Goal: Task Accomplishment & Management: Use online tool/utility

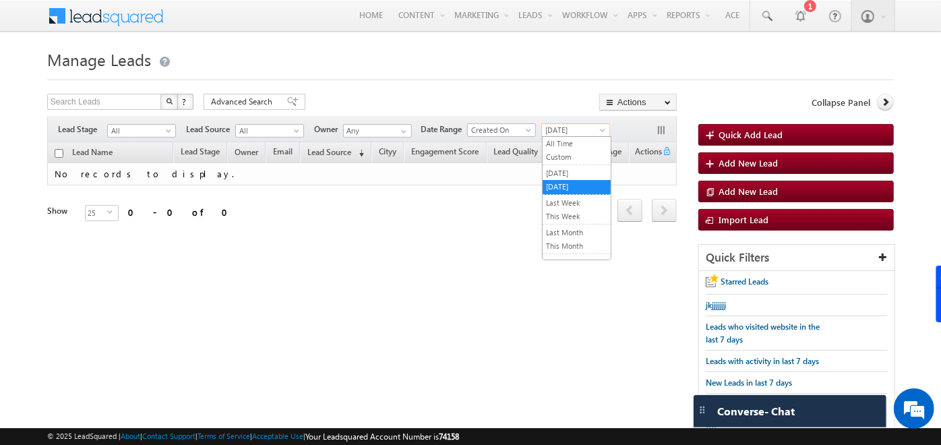
click at [576, 134] on span "[DATE]" at bounding box center [574, 130] width 64 height 12
click at [566, 142] on link "All Time" at bounding box center [577, 143] width 68 height 12
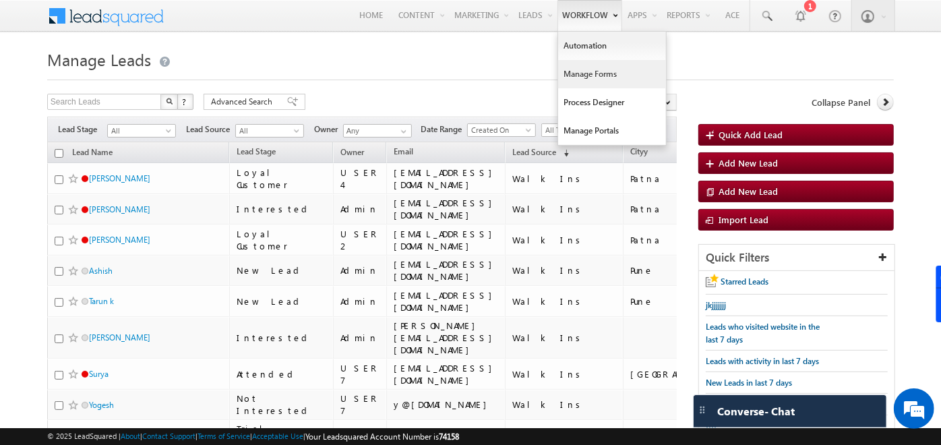
click at [597, 75] on link "Manage Forms" at bounding box center [612, 74] width 108 height 28
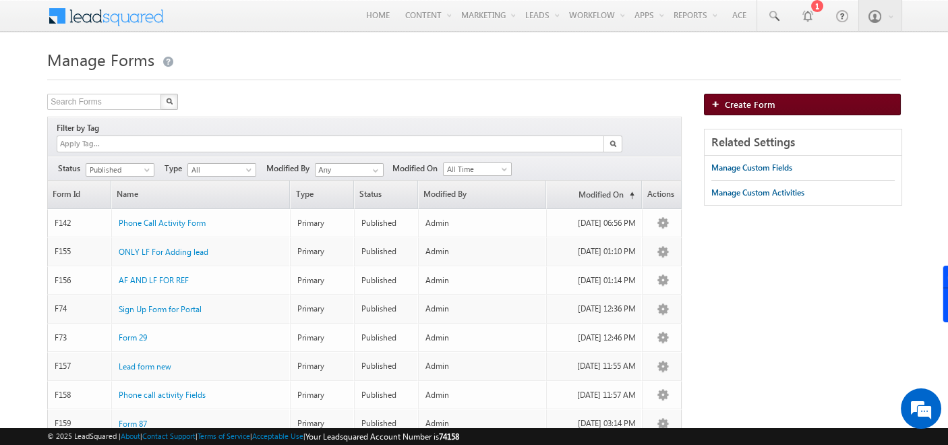
click at [749, 105] on span "Create Form" at bounding box center [749, 103] width 51 height 11
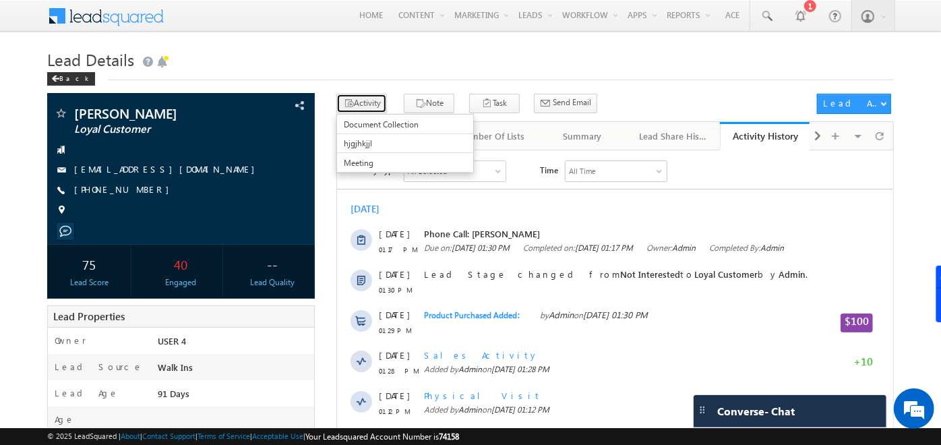
click at [362, 109] on button "Activity" at bounding box center [361, 104] width 51 height 20
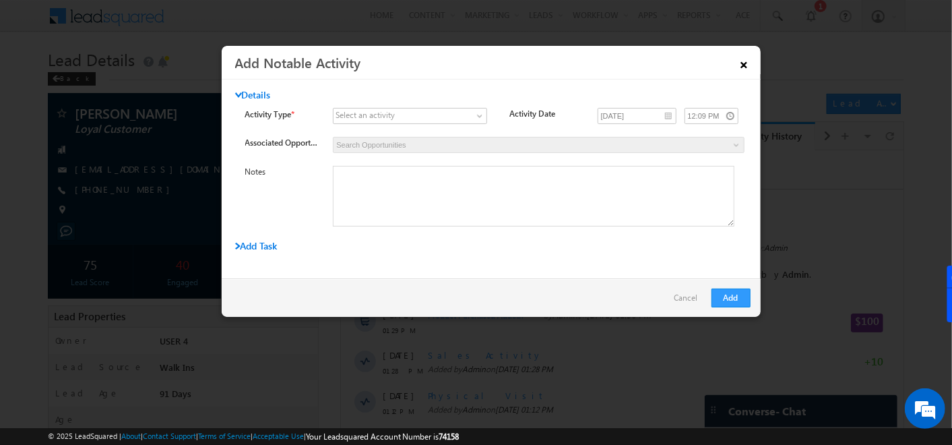
click at [739, 69] on link "×" at bounding box center [744, 63] width 23 height 24
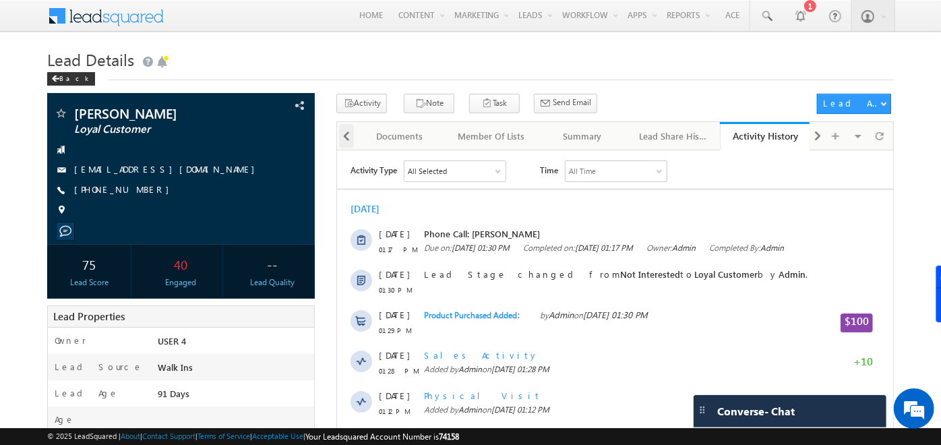
click at [345, 140] on span at bounding box center [346, 136] width 8 height 24
click at [495, 123] on link "Tasks" at bounding box center [490, 136] width 91 height 28
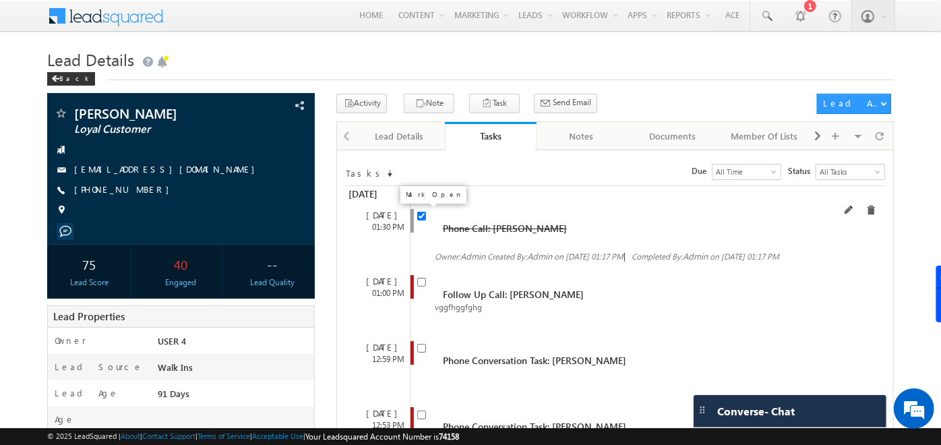
click at [419, 214] on input "checkbox" at bounding box center [421, 216] width 9 height 9
checkbox input "false"
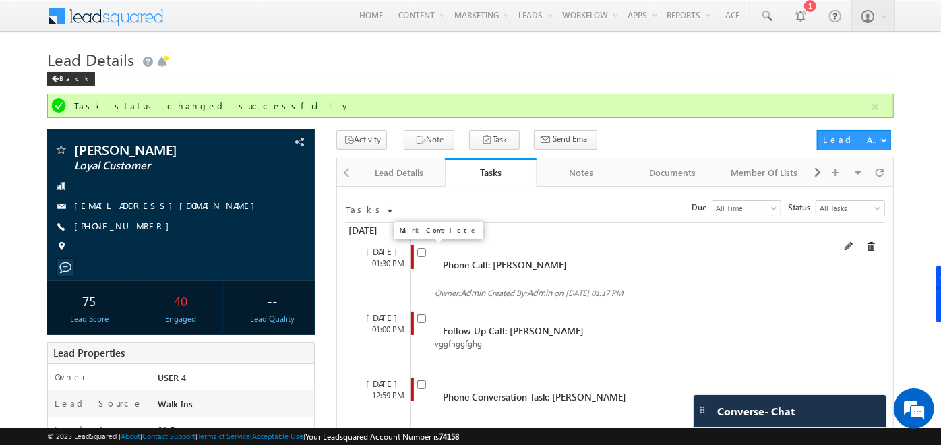
click at [423, 252] on input "checkbox" at bounding box center [421, 252] width 9 height 9
checkbox input "true"
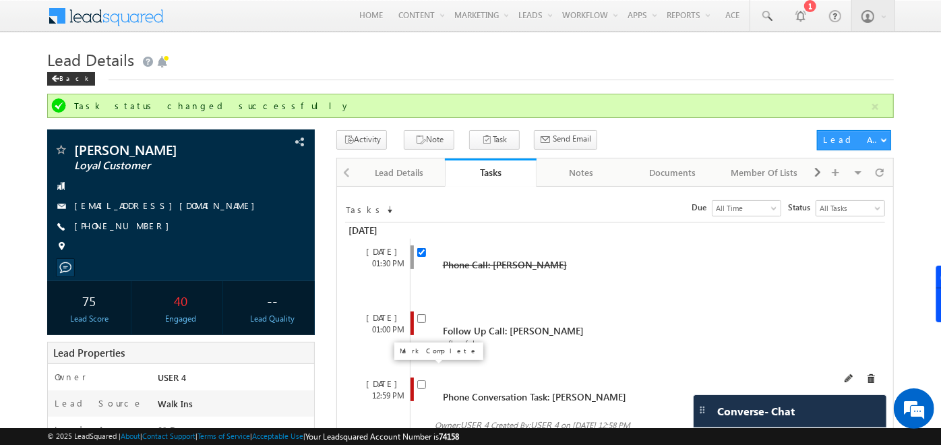
click at [419, 380] on input "checkbox" at bounding box center [421, 384] width 9 height 9
checkbox input "true"
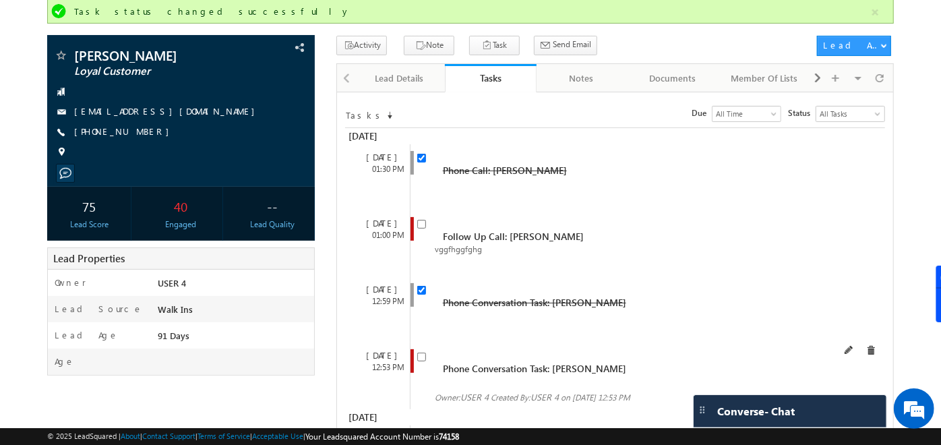
scroll to position [86, 0]
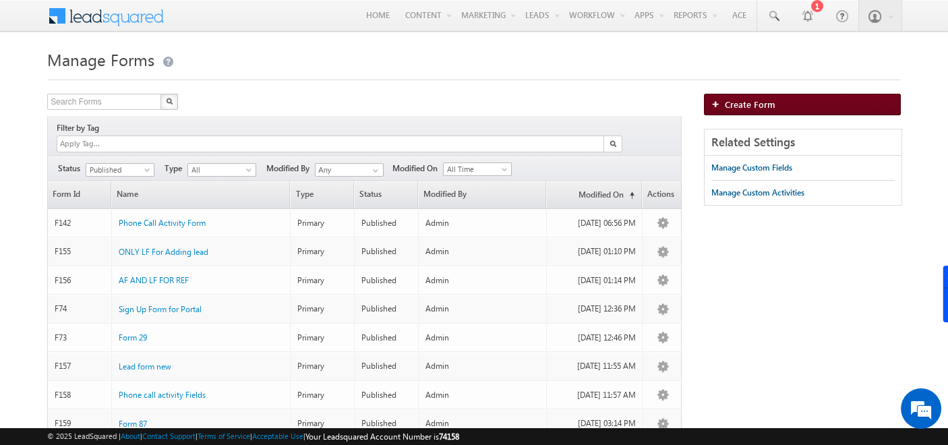
click at [737, 113] on link "Create Form" at bounding box center [802, 105] width 197 height 22
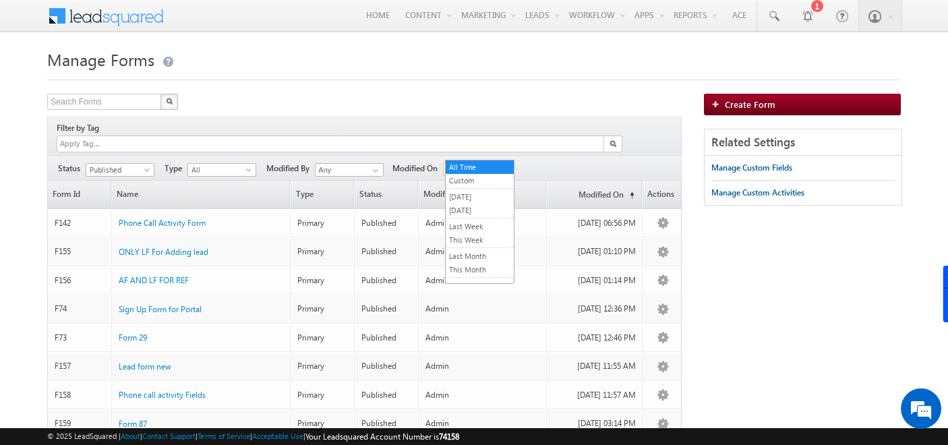
click at [489, 163] on span "All Time" at bounding box center [475, 169] width 64 height 12
click at [473, 208] on link "[DATE]" at bounding box center [479, 210] width 68 height 12
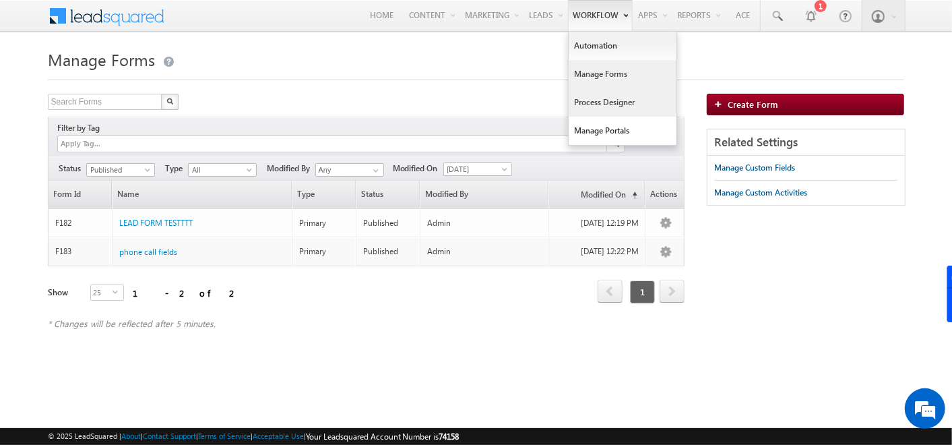
click at [588, 110] on link "Process Designer" at bounding box center [623, 102] width 108 height 28
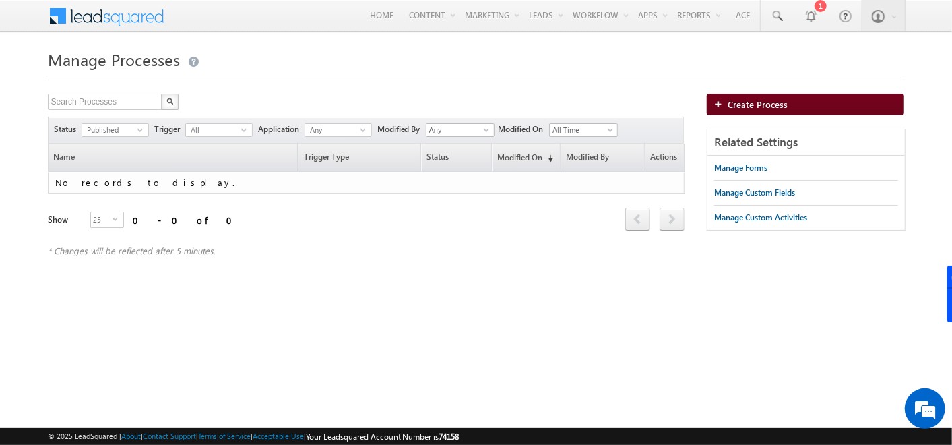
click at [721, 98] on link "Create Process" at bounding box center [805, 105] width 197 height 22
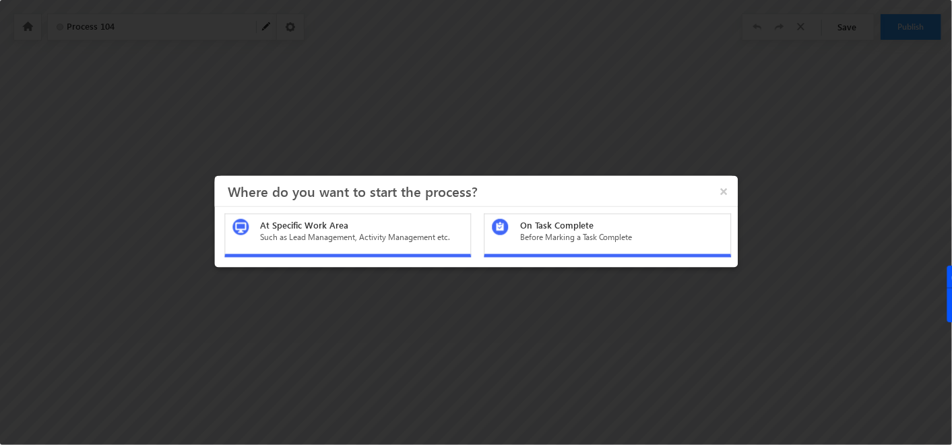
click at [399, 231] on div "Such as Lead Management, Activity Management etc." at bounding box center [361, 237] width 203 height 12
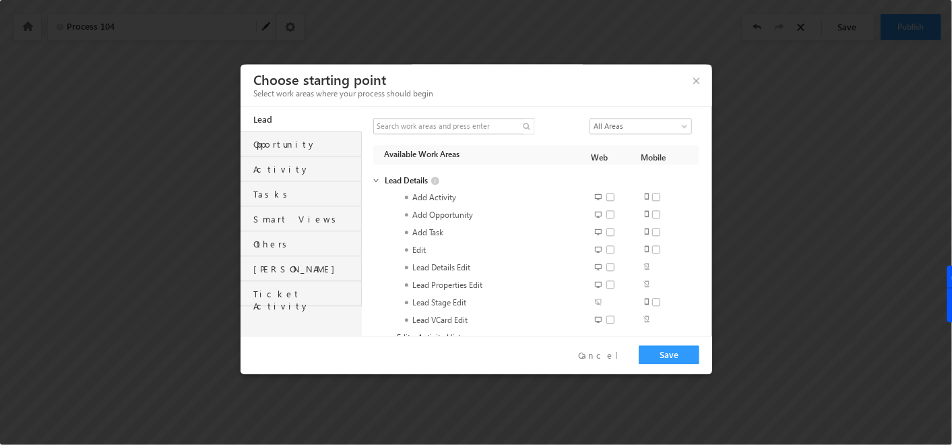
click at [297, 158] on div "Activity" at bounding box center [307, 165] width 107 height 19
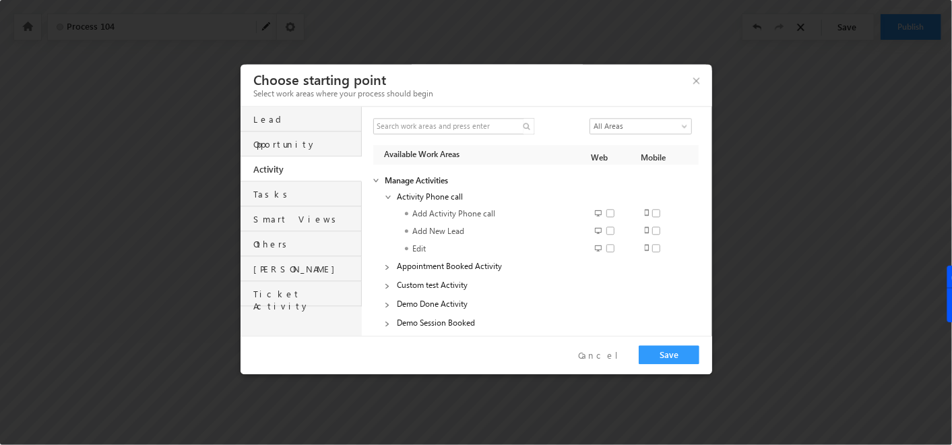
click at [292, 140] on div "Opportunity" at bounding box center [307, 140] width 107 height 19
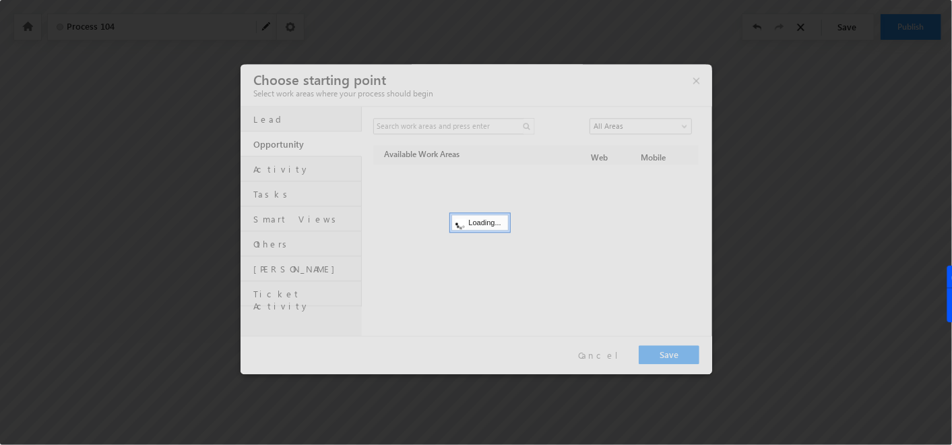
click at [290, 195] on div at bounding box center [477, 219] width 472 height 310
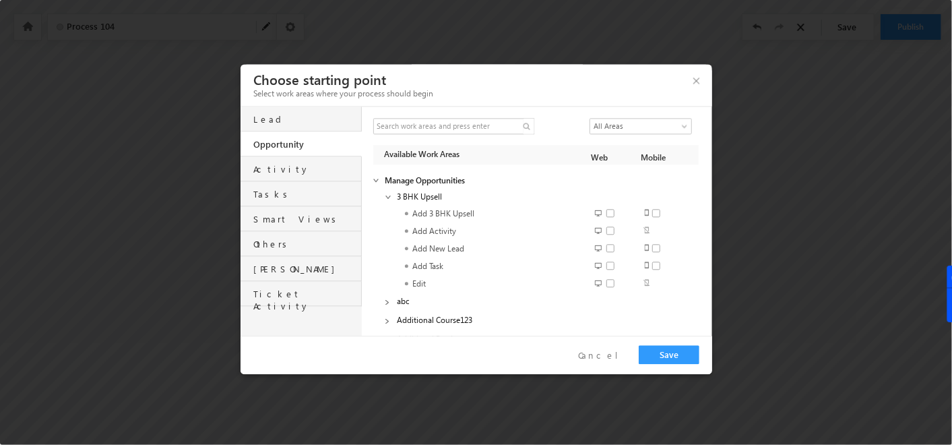
click at [264, 244] on div "Others" at bounding box center [307, 240] width 107 height 19
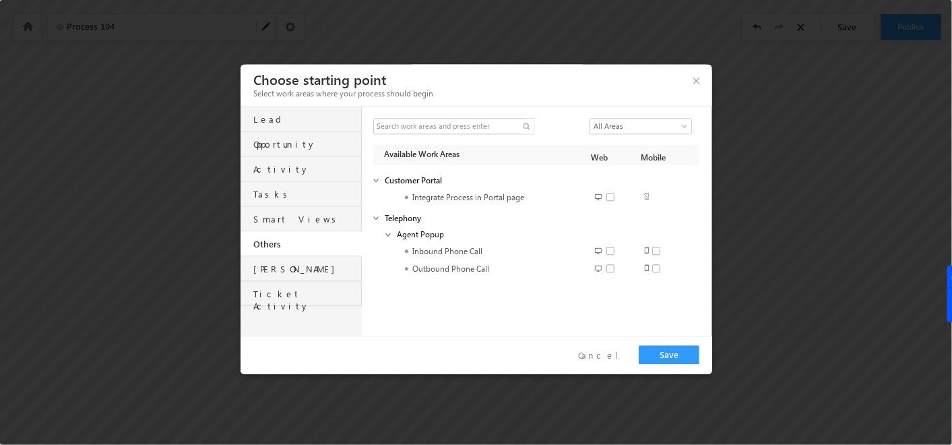
click at [264, 244] on div "Others" at bounding box center [307, 240] width 107 height 19
click at [289, 125] on div "Lead" at bounding box center [307, 115] width 107 height 19
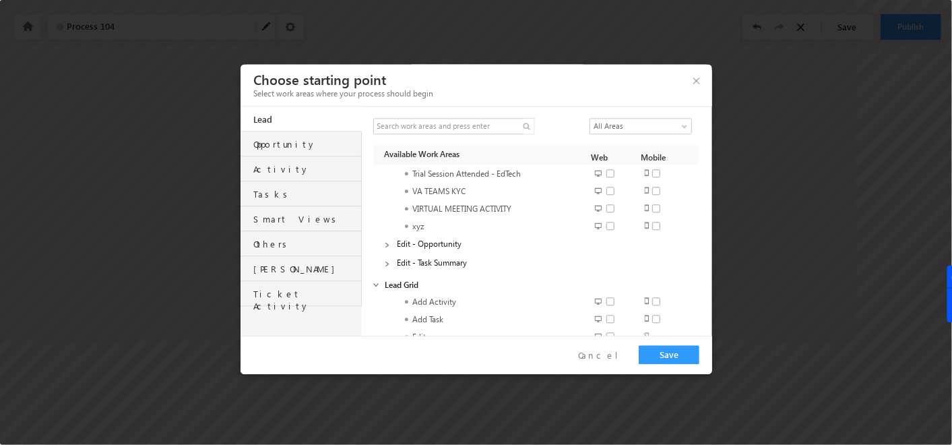
scroll to position [1485, 0]
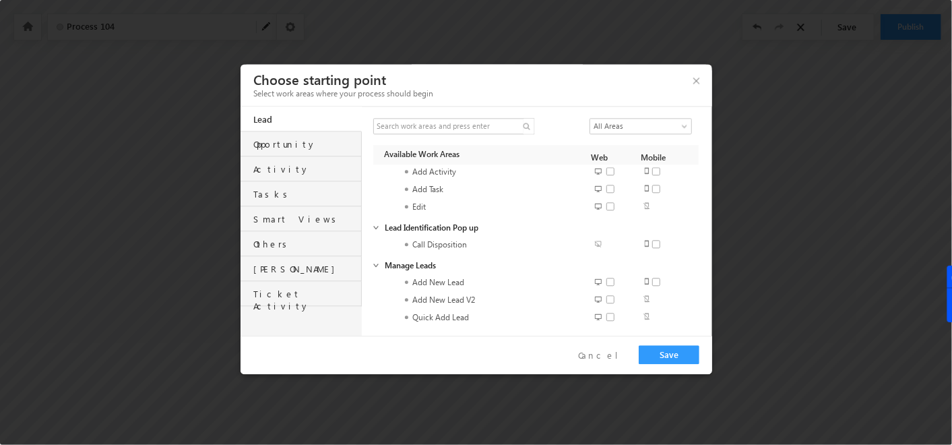
click at [609, 282] on span at bounding box center [615, 283] width 17 height 10
checkbox input "true"
click at [685, 357] on button "Save" at bounding box center [669, 354] width 61 height 19
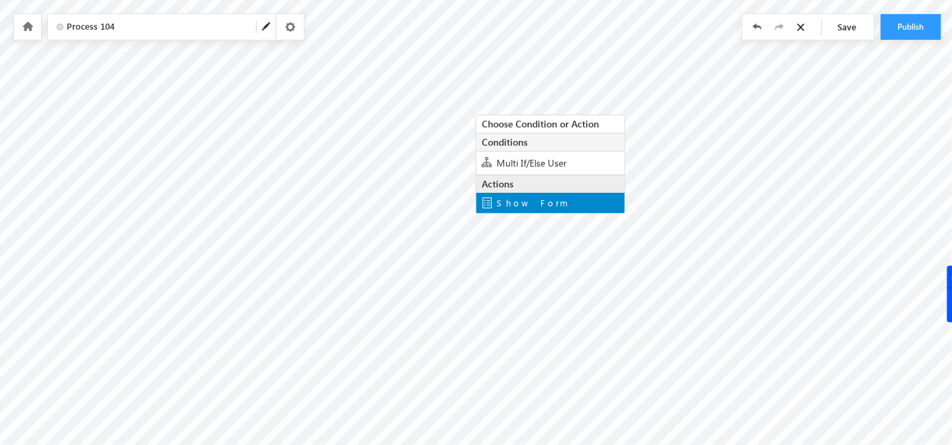
click at [512, 206] on span "Show Form" at bounding box center [532, 202] width 71 height 11
type input "Thank You"
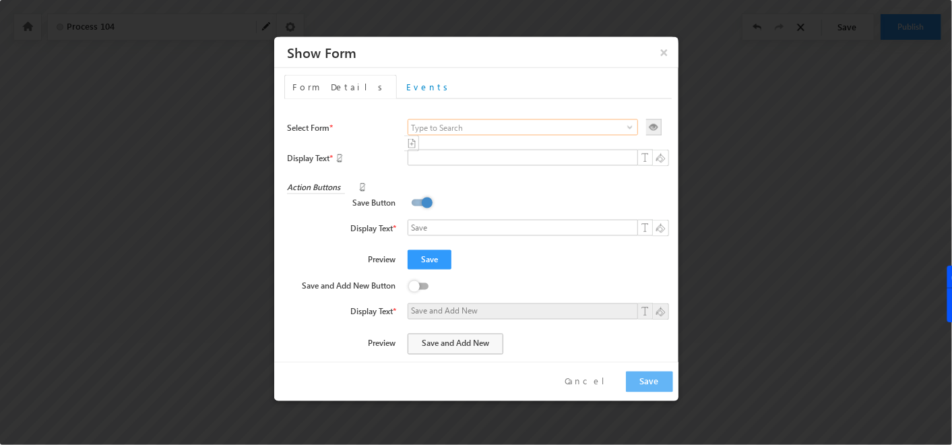
click at [614, 131] on input at bounding box center [523, 127] width 230 height 16
click at [625, 129] on span at bounding box center [630, 127] width 11 height 11
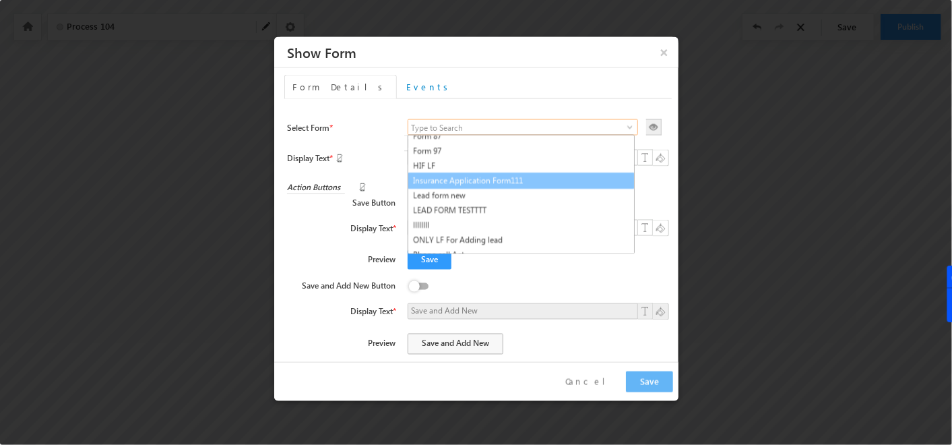
scroll to position [98, 0]
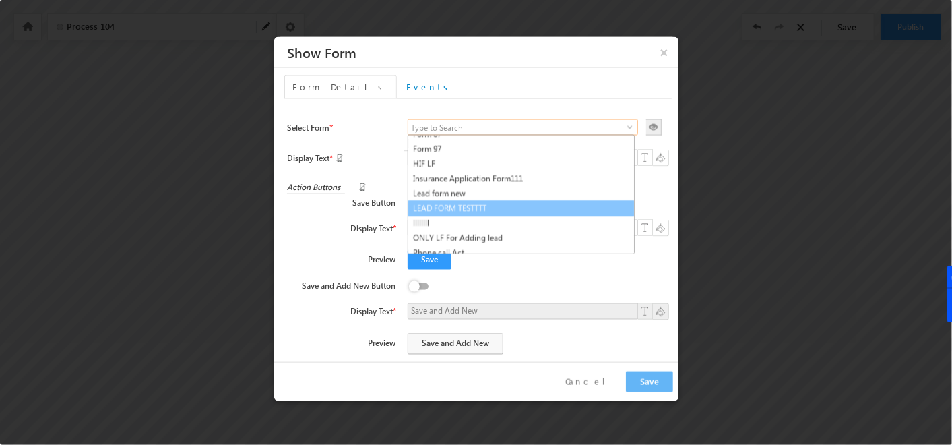
click at [464, 212] on link "LEAD FORM TESTTTT" at bounding box center [521, 208] width 227 height 16
type input "LEAD FORM TESTTTT"
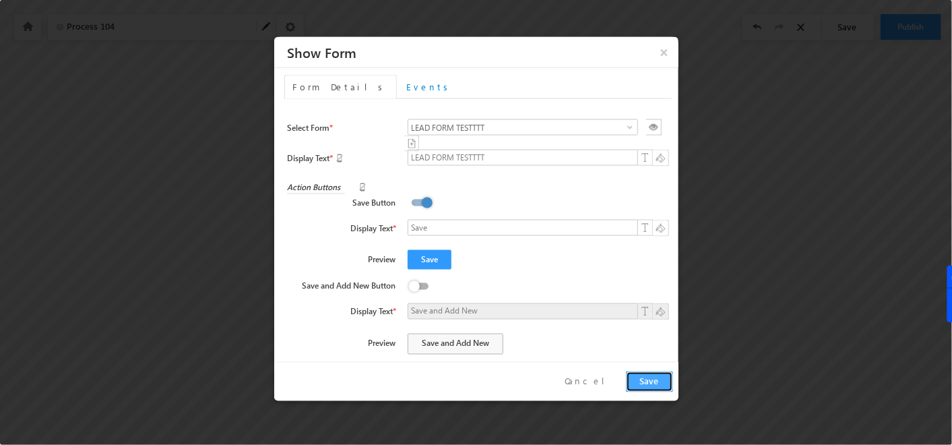
click at [645, 392] on button "Save" at bounding box center [649, 381] width 47 height 21
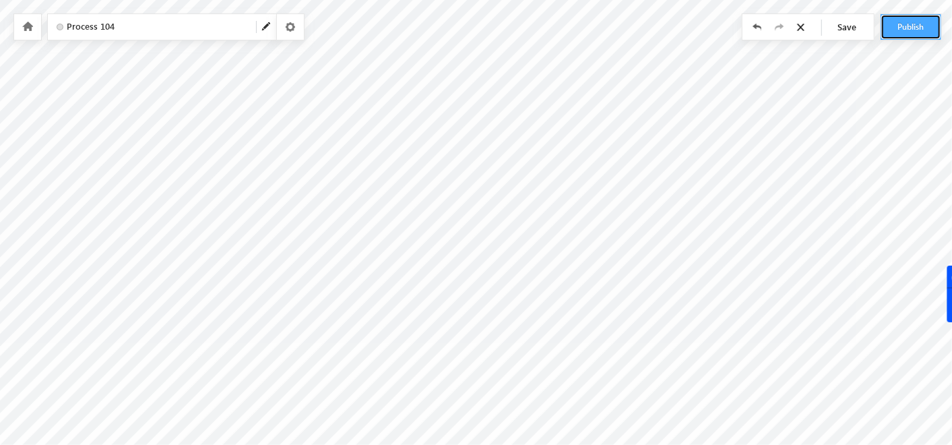
click at [917, 26] on button "Publish" at bounding box center [911, 27] width 61 height 26
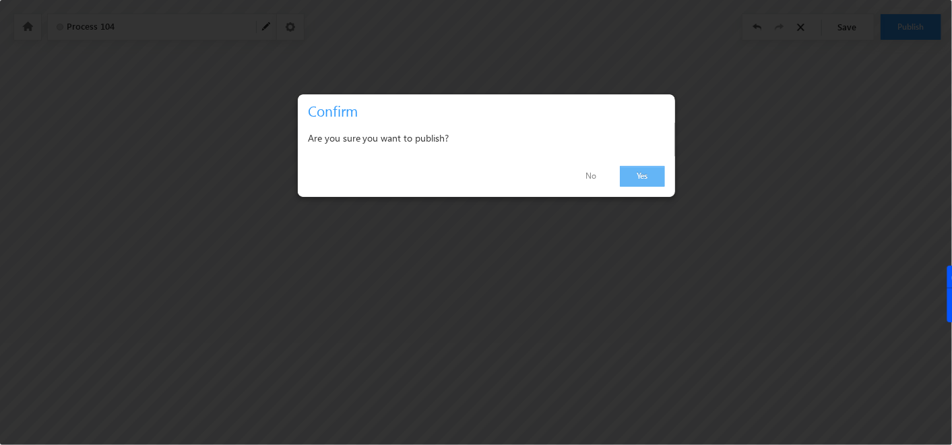
click at [629, 173] on link "Yes" at bounding box center [642, 176] width 45 height 21
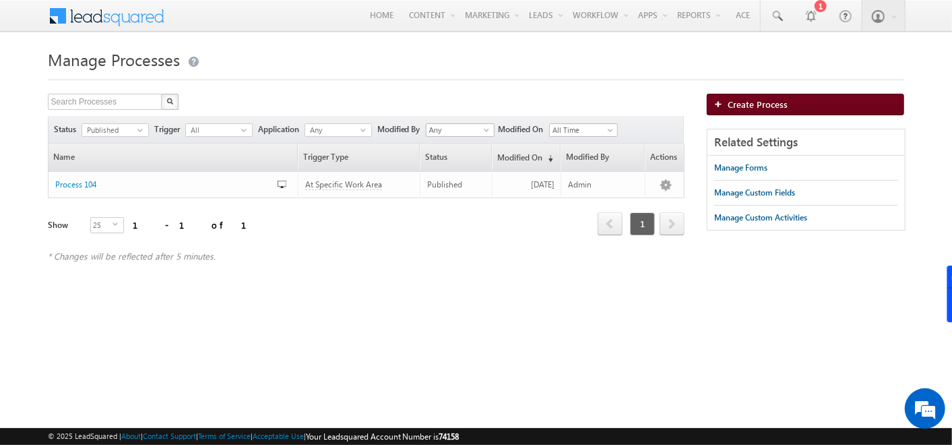
click at [756, 105] on span "Create Process" at bounding box center [758, 103] width 60 height 11
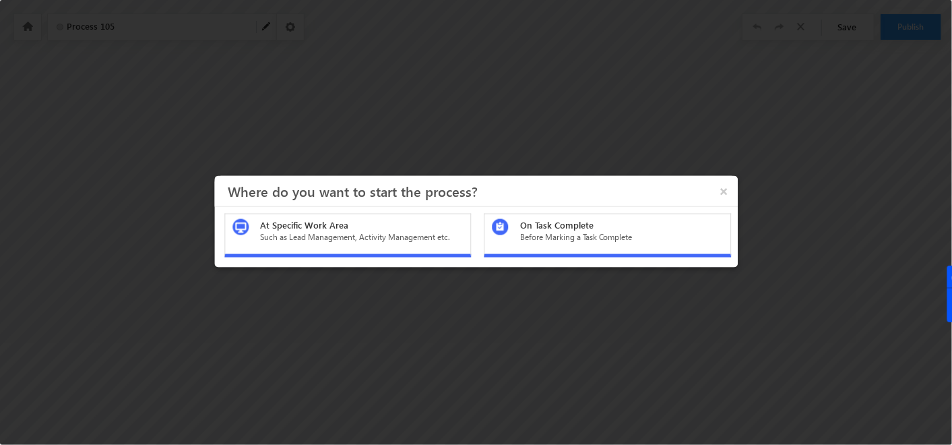
click at [598, 239] on div "Before Marking a Task Complete" at bounding box center [621, 237] width 203 height 12
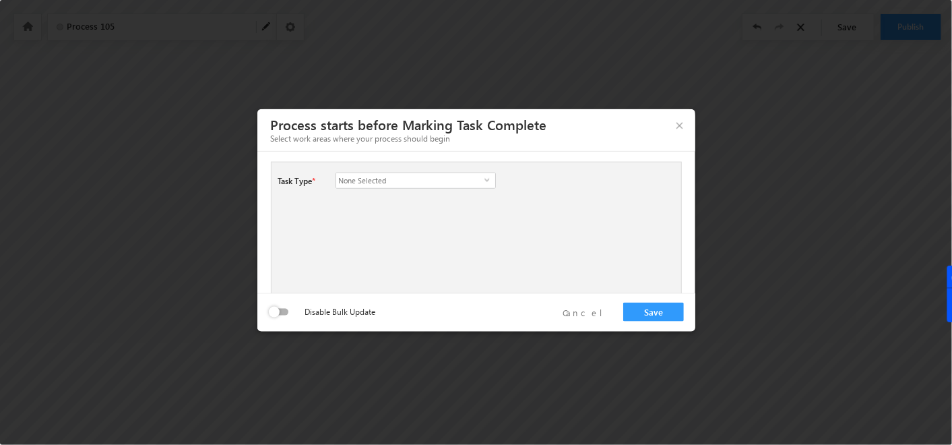
click at [479, 182] on span "None Selected" at bounding box center [410, 180] width 148 height 15
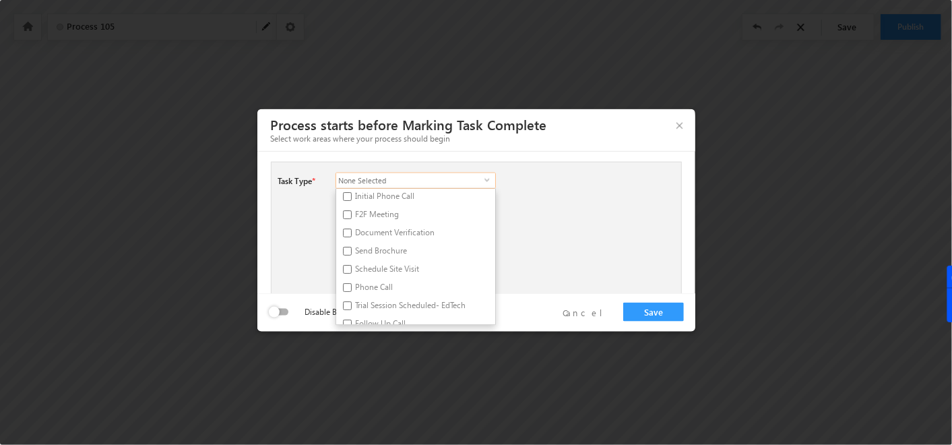
scroll to position [55, 0]
click at [344, 287] on input "Phone Call" at bounding box center [347, 286] width 9 height 9
checkbox input "true"
click at [569, 229] on div "Task Type * Select all Follow-Up Meeting Initial Phone Call F2F Meeting Documen…" at bounding box center [476, 228] width 411 height 133
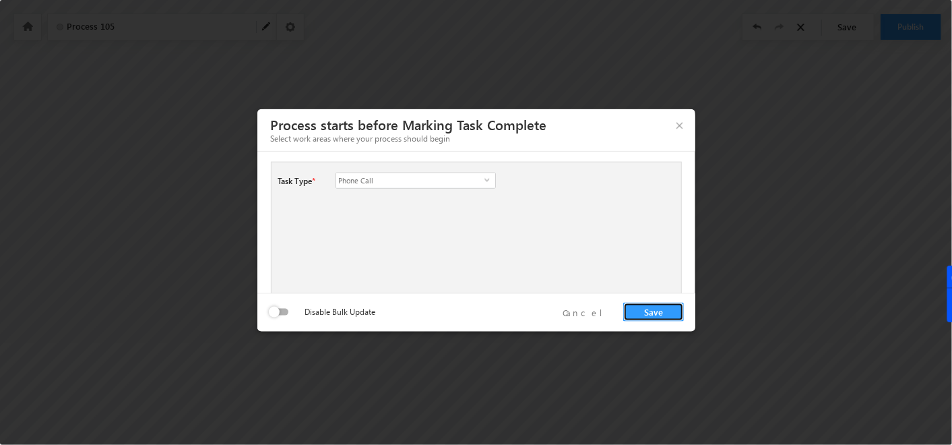
click at [664, 306] on button "Save" at bounding box center [653, 312] width 61 height 19
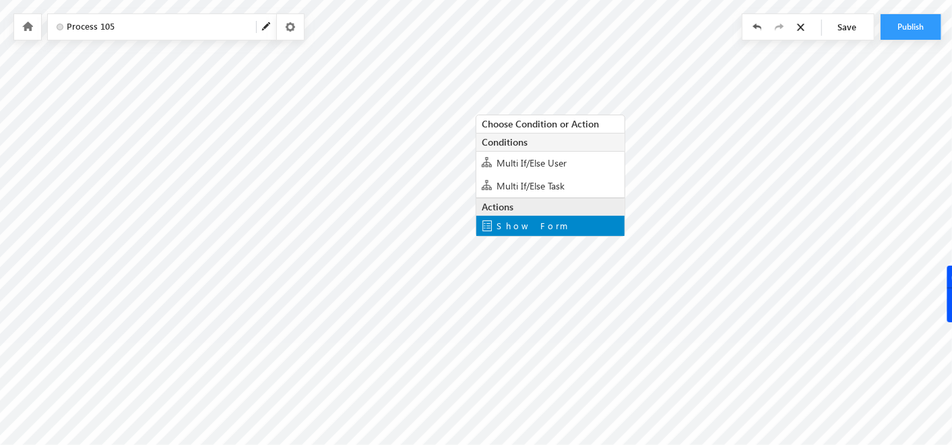
click at [508, 228] on span "Show Form" at bounding box center [532, 225] width 71 height 11
type input "Thank You"
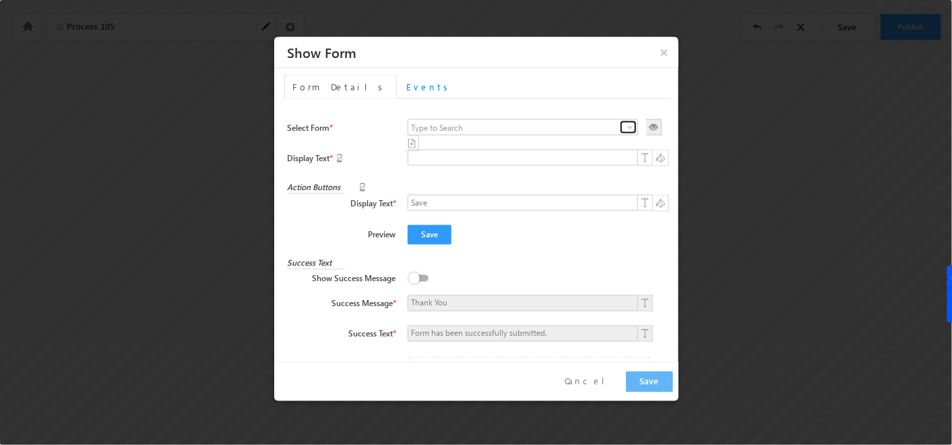
click at [625, 133] on span at bounding box center [630, 127] width 11 height 11
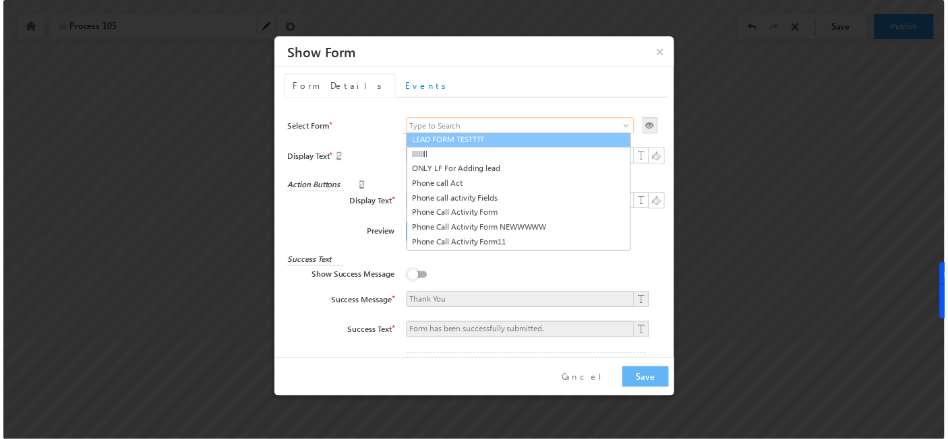
scroll to position [172, 0]
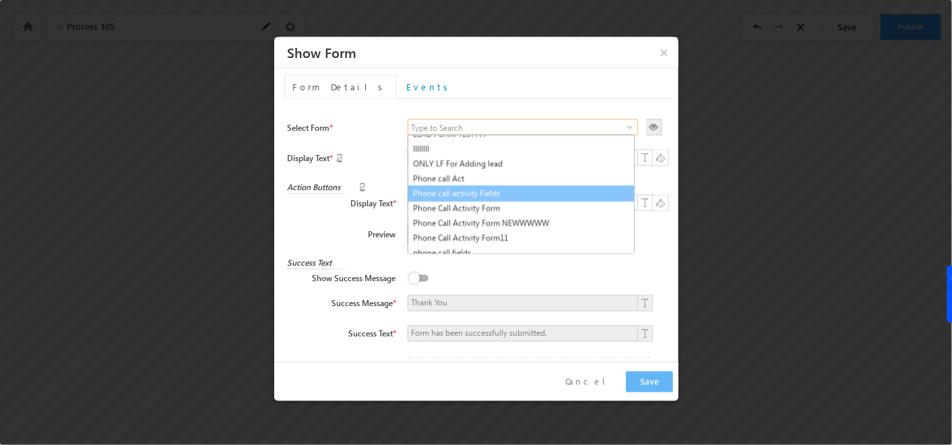
click at [469, 200] on link "Phone call activity Fields" at bounding box center [521, 193] width 227 height 16
type input "Phone call activity Fields"
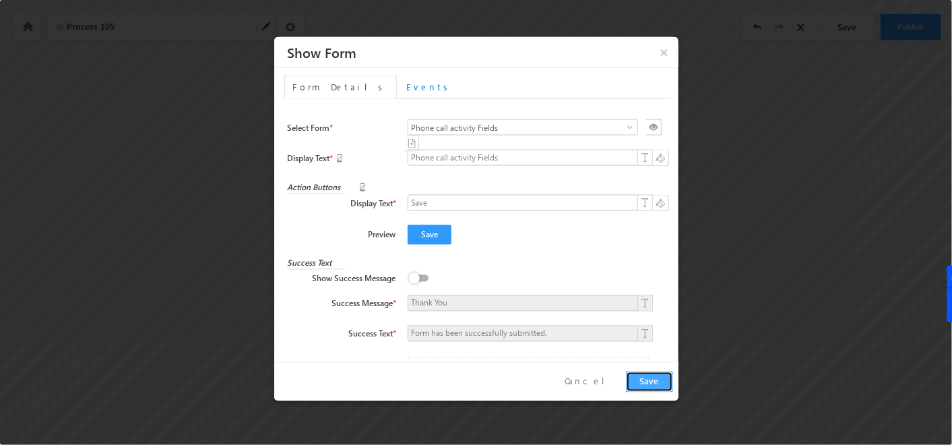
click at [650, 392] on button "Save" at bounding box center [649, 381] width 47 height 21
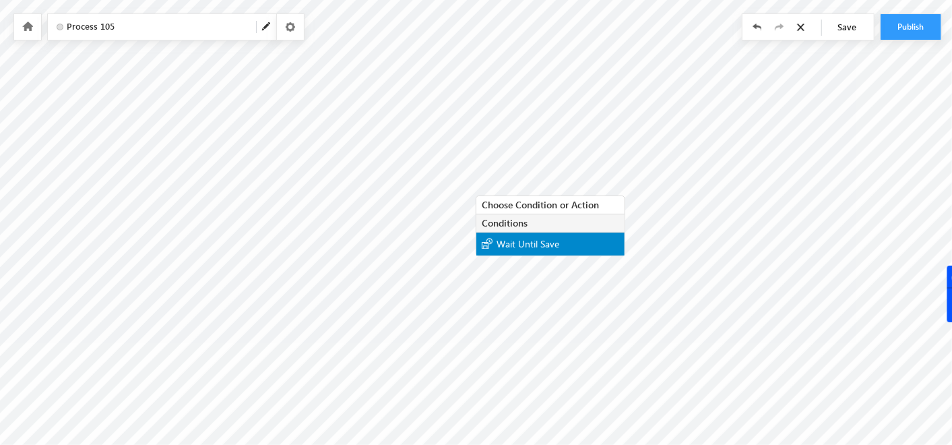
click at [520, 251] on div "Wait Until Save" at bounding box center [550, 244] width 148 height 23
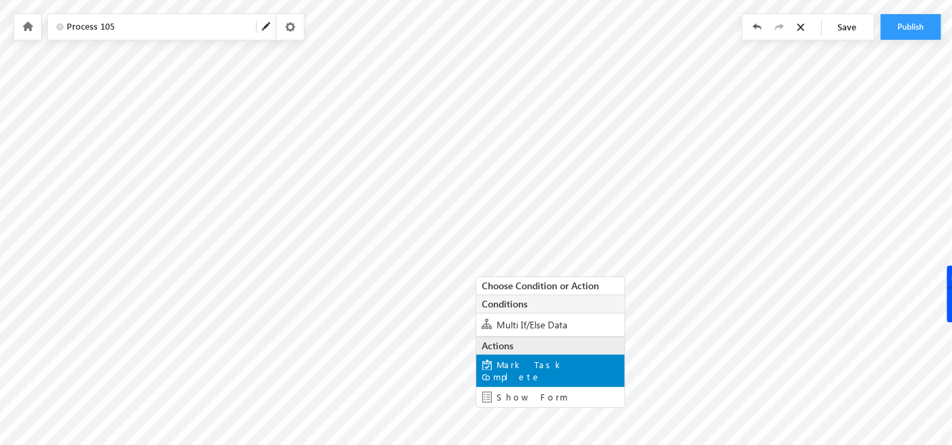
click at [499, 361] on span "Mark Task Complete" at bounding box center [523, 371] width 82 height 24
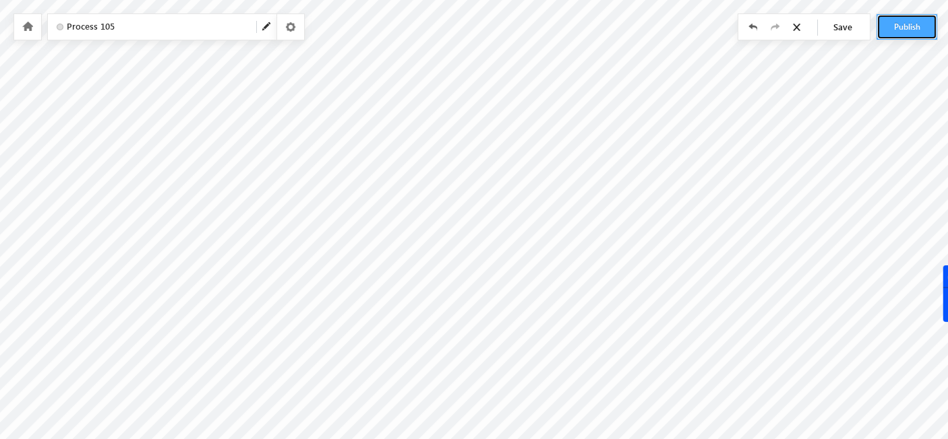
click at [917, 20] on button "Publish" at bounding box center [906, 27] width 61 height 26
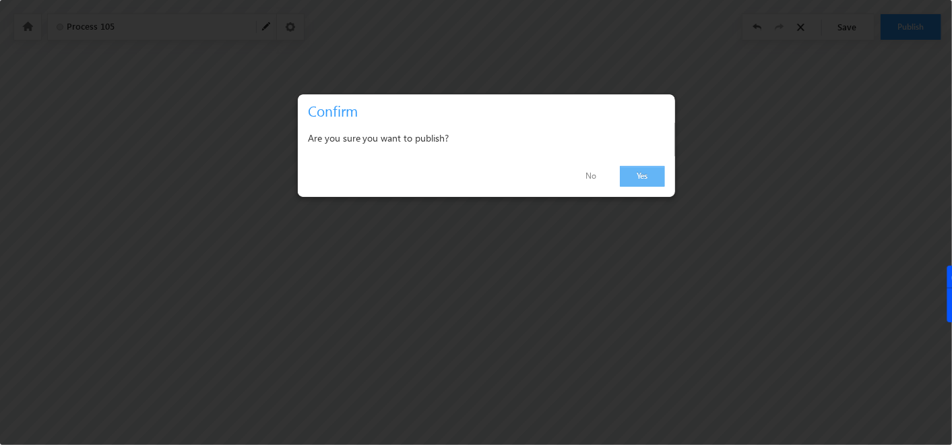
click at [658, 172] on link "Yes" at bounding box center [642, 176] width 45 height 21
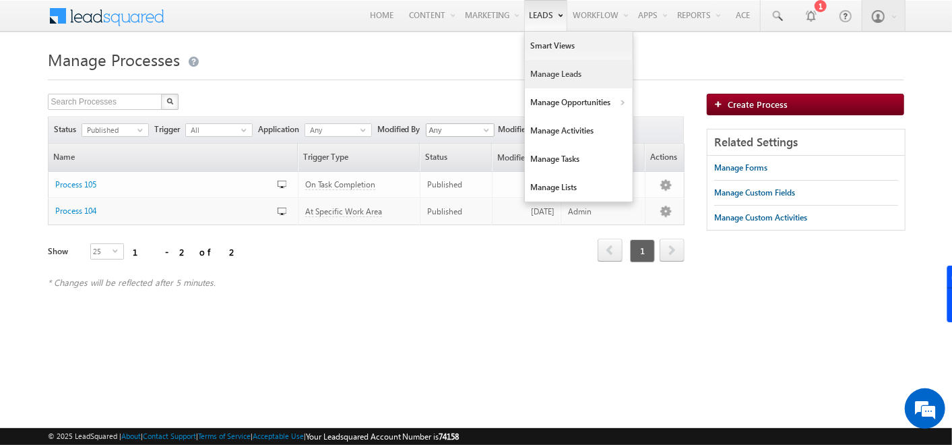
click at [555, 73] on link "Manage Leads" at bounding box center [579, 74] width 108 height 28
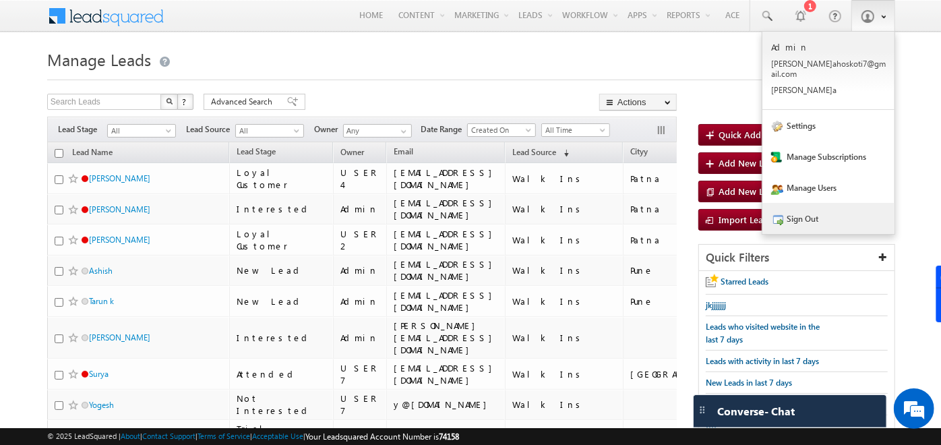
click at [844, 203] on link "Sign Out" at bounding box center [828, 218] width 132 height 31
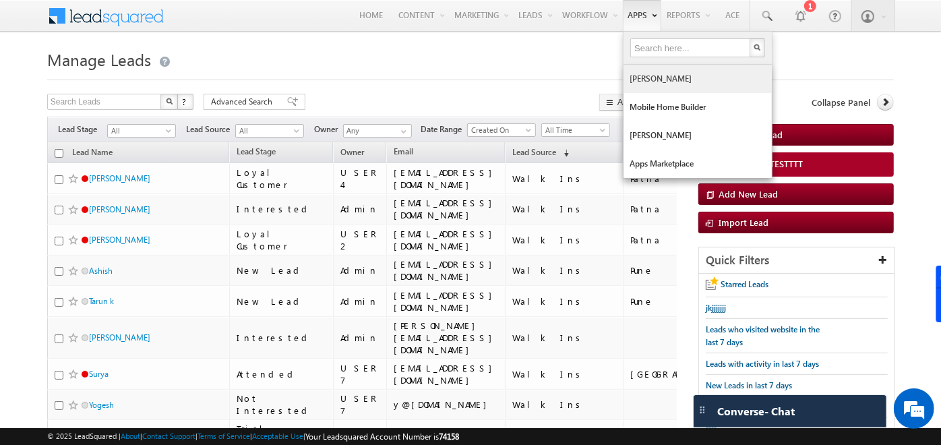
click at [650, 79] on link "[PERSON_NAME]" at bounding box center [697, 79] width 148 height 28
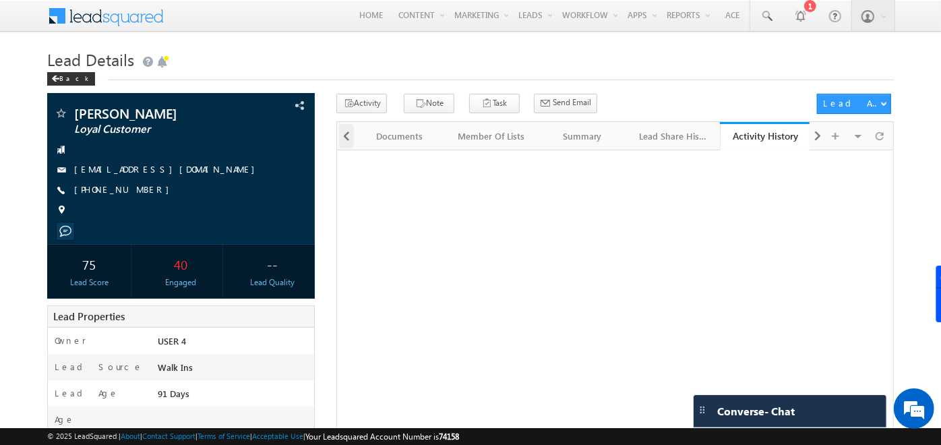
click at [352, 136] on div at bounding box center [346, 136] width 15 height 24
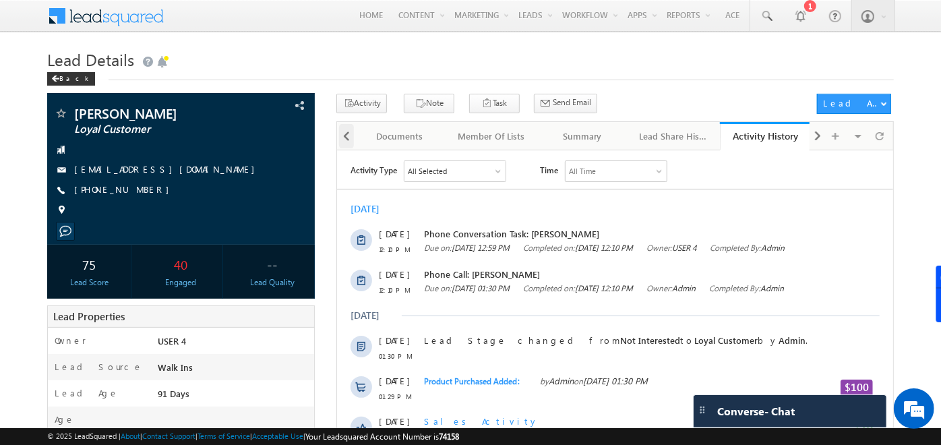
click at [352, 136] on div at bounding box center [346, 136] width 15 height 24
click at [419, 133] on div "Tasks" at bounding box center [399, 136] width 68 height 16
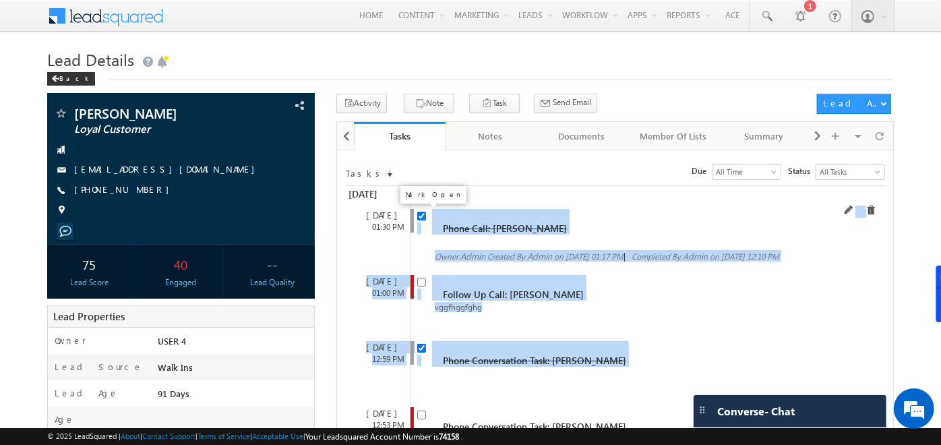
drag, startPoint x: 429, startPoint y: 383, endPoint x: 421, endPoint y: 216, distance: 167.3
click at [421, 216] on div "Aug 2025 28 Aug 01:30 PM Phone Call: Rishit Owner: Admin" at bounding box center [615, 367] width 540 height 363
click at [421, 216] on input "checkbox" at bounding box center [421, 216] width 9 height 9
checkbox input "false"
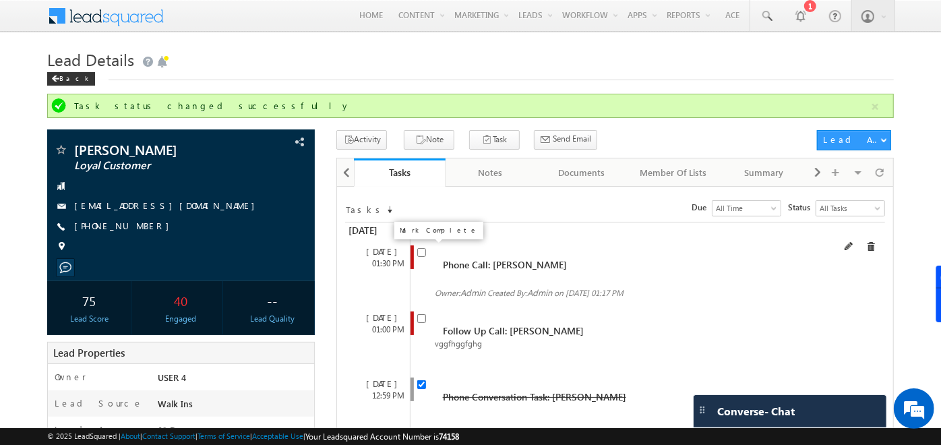
click at [417, 253] on input "checkbox" at bounding box center [421, 252] width 9 height 9
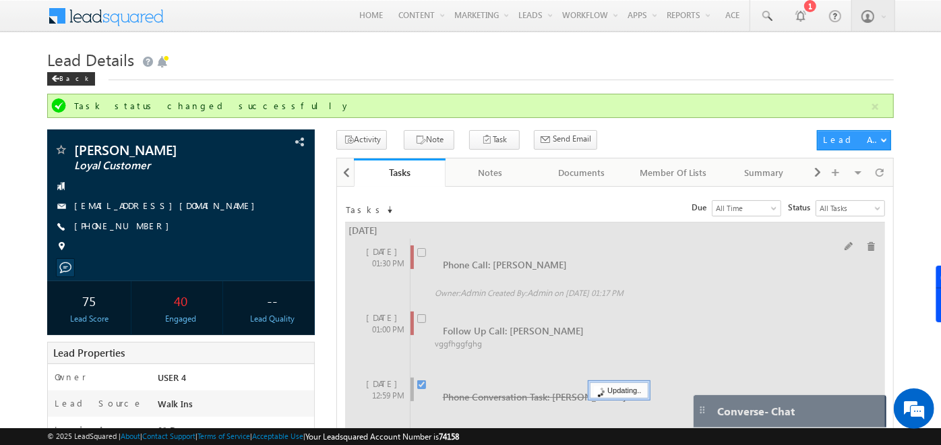
checkbox input "false"
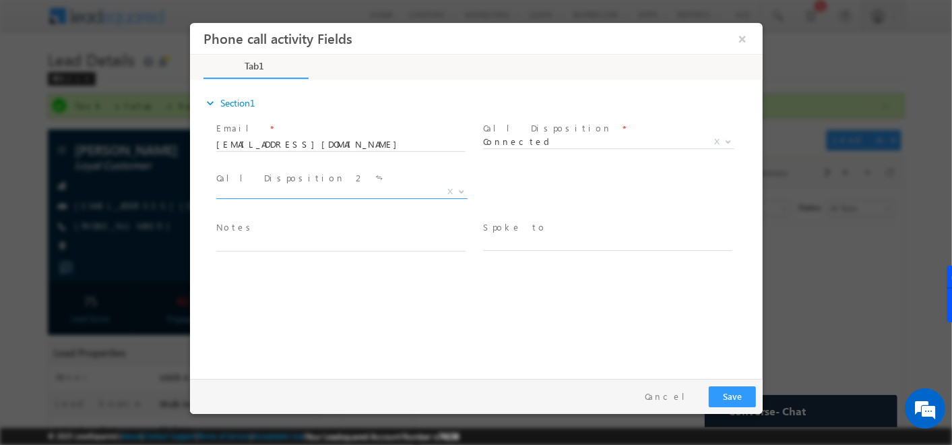
click at [320, 198] on span "Call back Interested Not Interested May buy later X" at bounding box center [346, 194] width 261 height 16
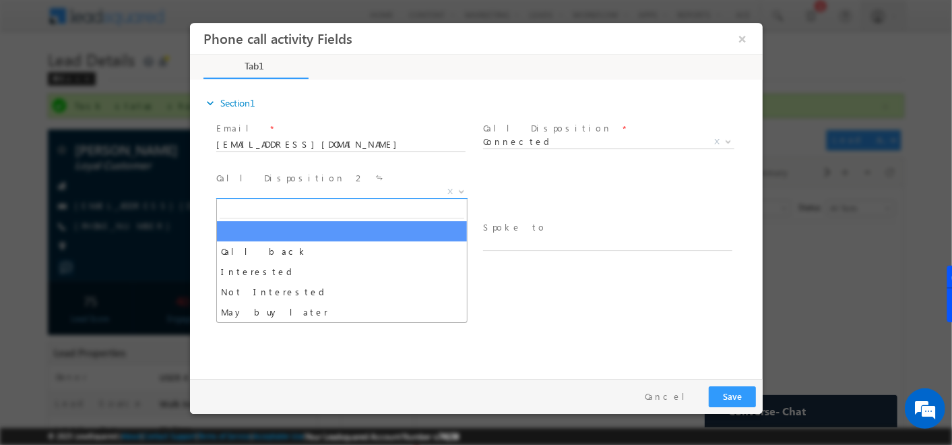
click at [321, 195] on span "X" at bounding box center [341, 191] width 251 height 13
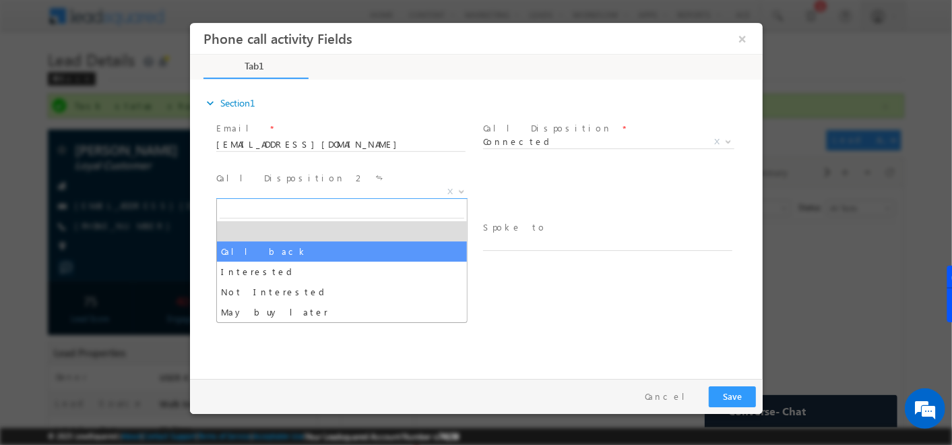
select select "Call back"
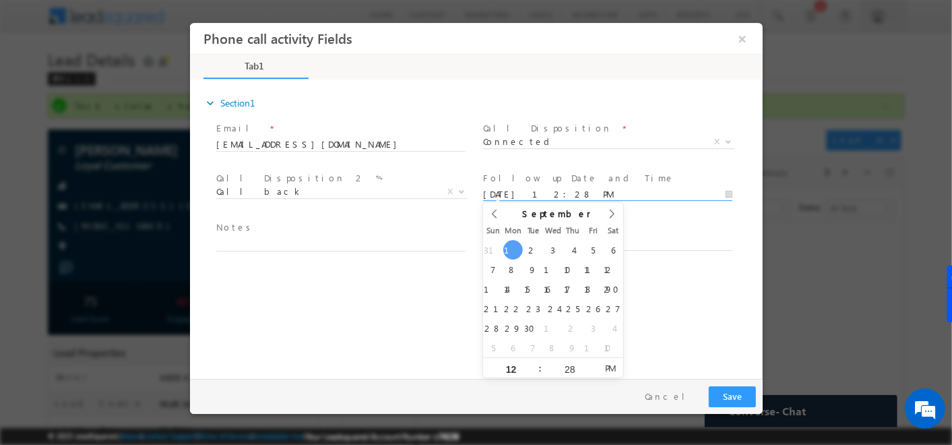
click at [553, 189] on input "09/01/25 12:28 PM" at bounding box center [607, 194] width 249 height 13
type input "09/02/25 12:28 PM"
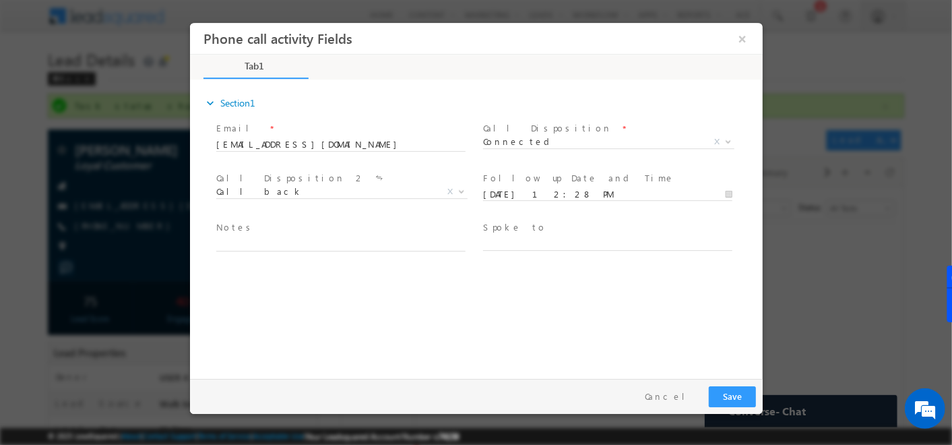
click at [664, 287] on div "expand_more Section1 Email *" at bounding box center [479, 227] width 566 height 291
click at [524, 243] on input "text" at bounding box center [607, 243] width 249 height 13
type input "mhgjj"
click at [717, 394] on button "Save" at bounding box center [731, 396] width 47 height 21
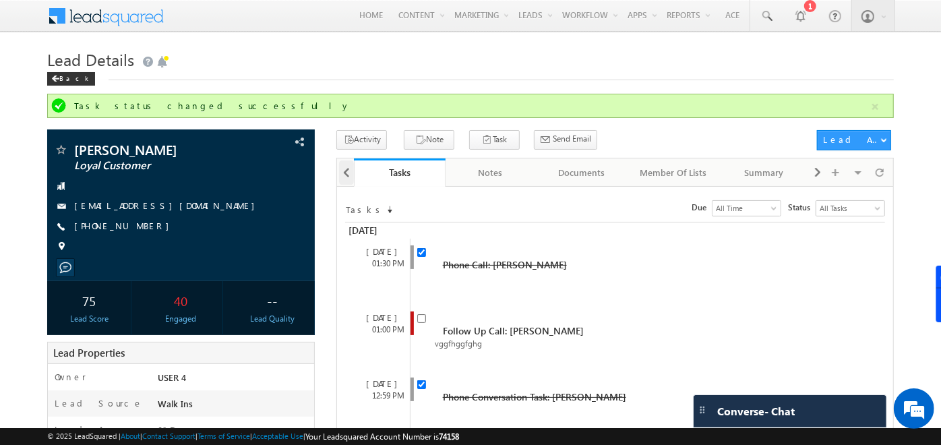
click at [342, 179] on span at bounding box center [346, 172] width 8 height 24
click at [342, 179] on div at bounding box center [345, 171] width 17 height 26
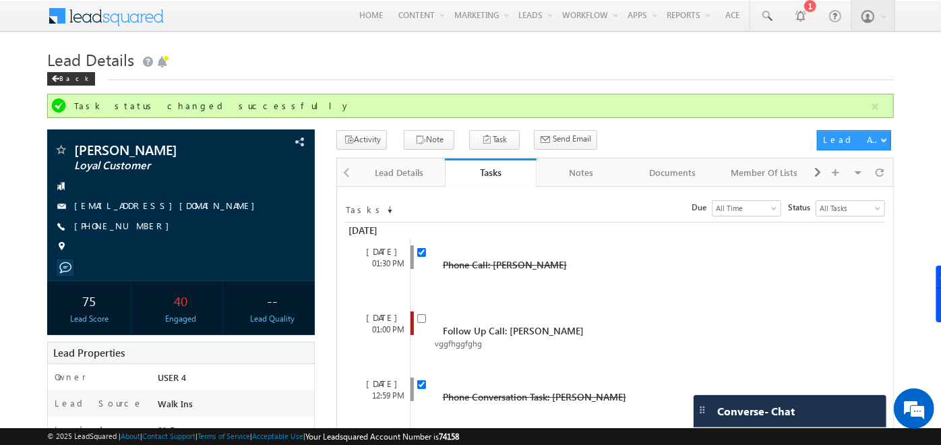
click at [344, 177] on div at bounding box center [345, 171] width 17 height 26
click at [823, 175] on div at bounding box center [817, 172] width 16 height 24
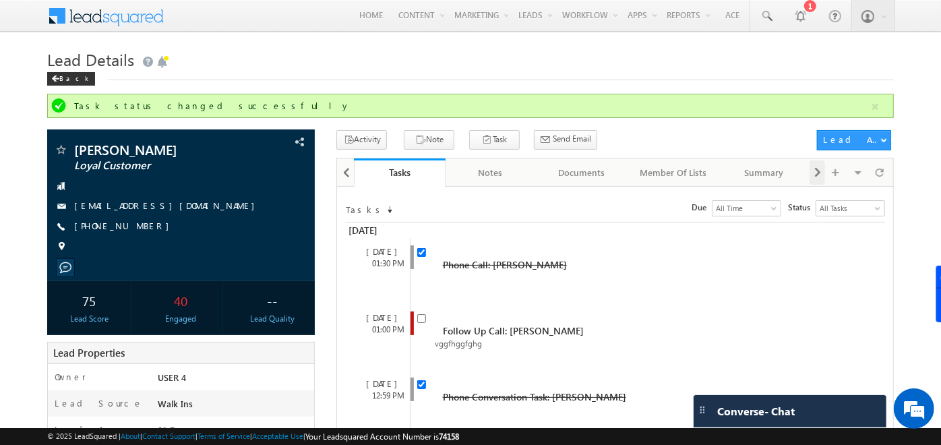
click at [823, 175] on div at bounding box center [817, 172] width 16 height 24
click at [647, 183] on link "Activity History" at bounding box center [675, 172] width 91 height 28
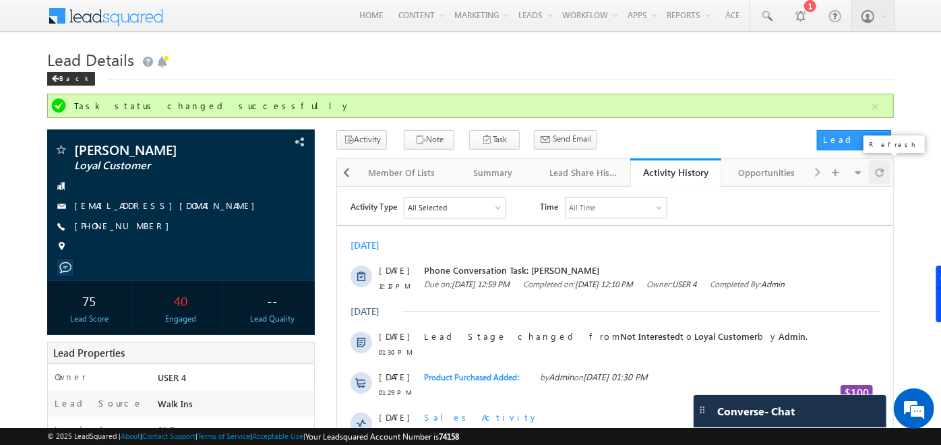
click at [887, 172] on div at bounding box center [880, 172] width 22 height 24
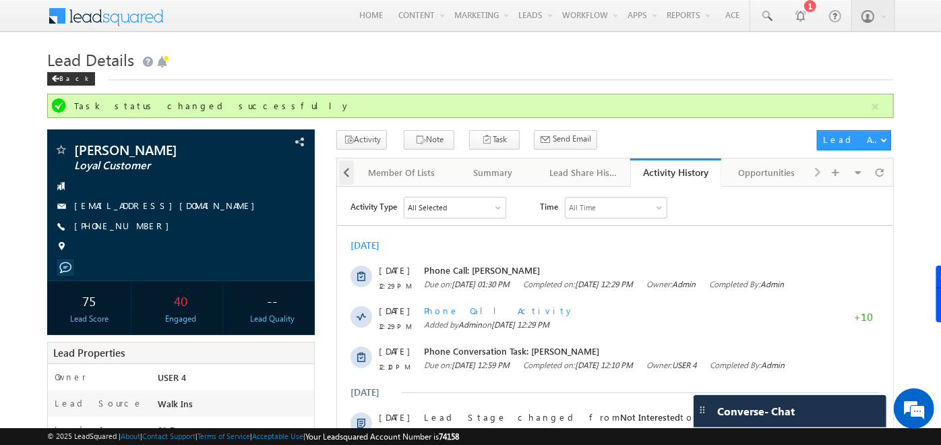
click at [346, 175] on span at bounding box center [346, 172] width 8 height 24
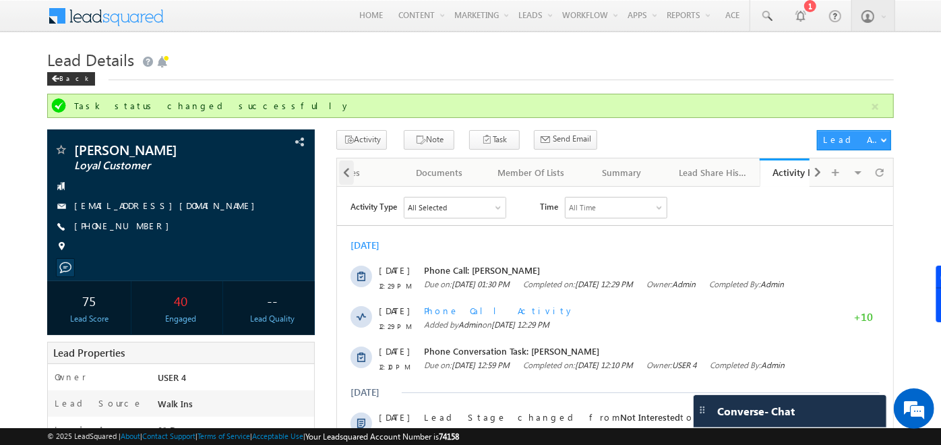
click at [346, 175] on span at bounding box center [346, 172] width 8 height 24
click at [342, 173] on span at bounding box center [346, 172] width 8 height 24
click at [381, 172] on div "Tasks" at bounding box center [400, 172] width 68 height 16
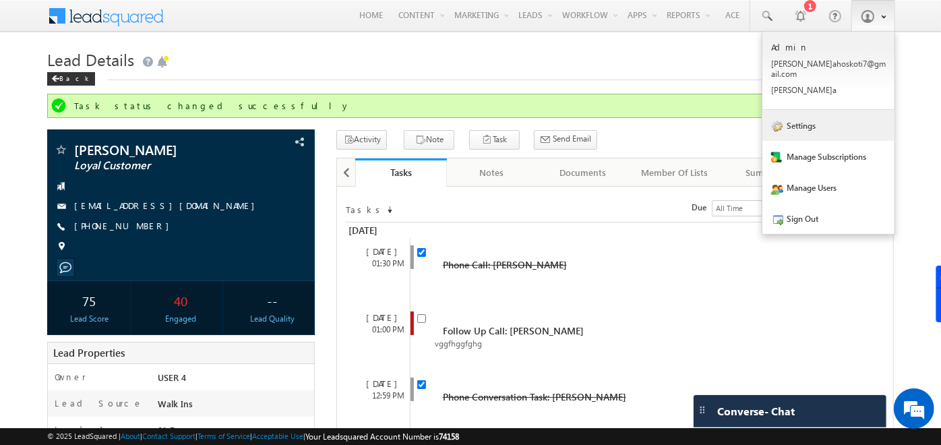
click at [810, 121] on link "Settings" at bounding box center [828, 125] width 132 height 31
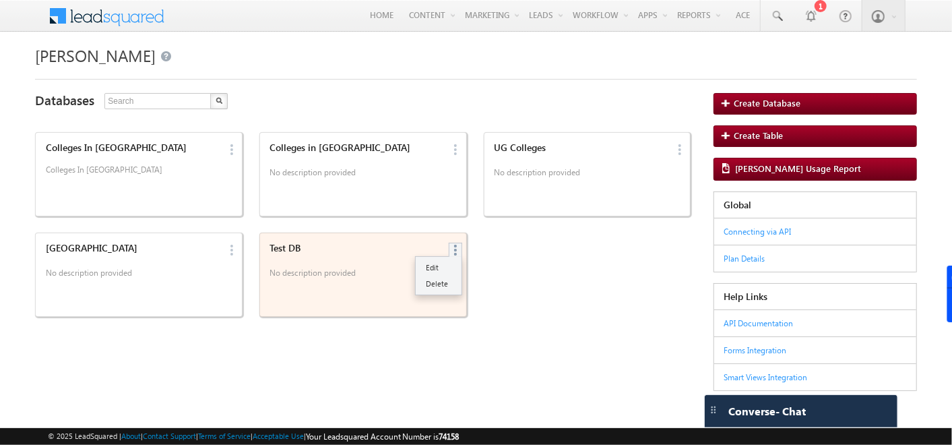
click at [241, 155] on link at bounding box center [233, 149] width 15 height 12
click at [0, 31] on link "Delete" at bounding box center [0, 31] width 0 height 0
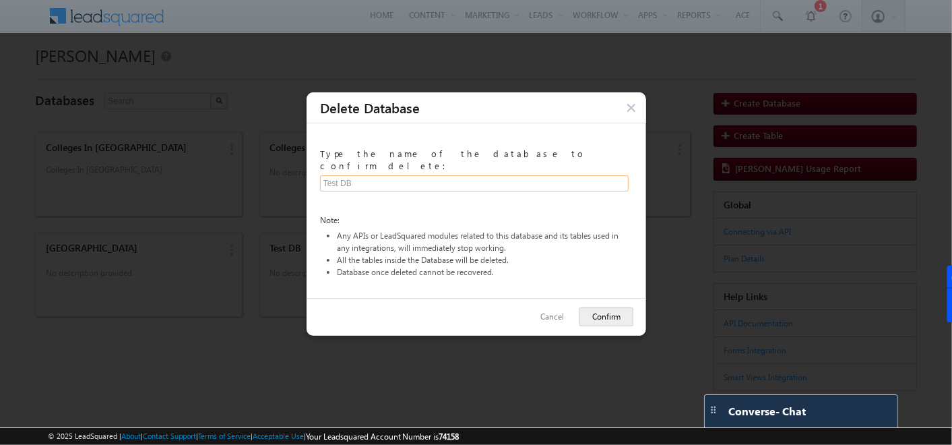
click at [487, 175] on input "text" at bounding box center [474, 183] width 309 height 16
type input "Test DB"
click at [591, 307] on button "Confirm" at bounding box center [607, 316] width 54 height 19
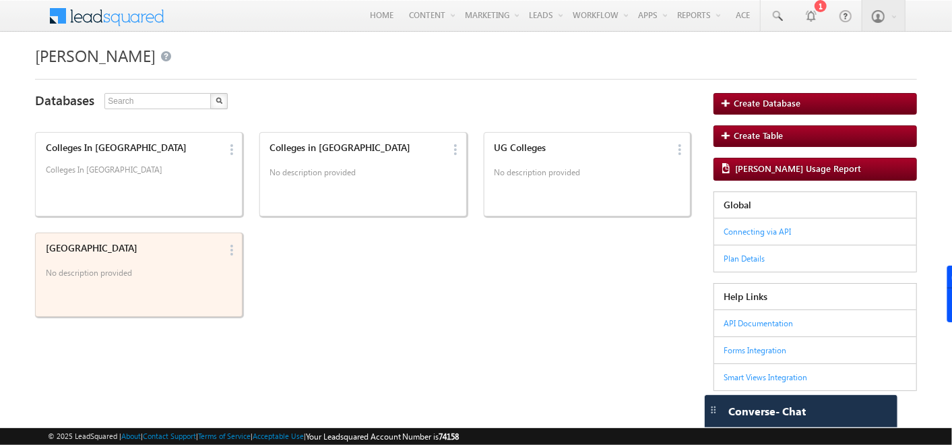
click at [129, 278] on p "No description provided" at bounding box center [133, 274] width 174 height 20
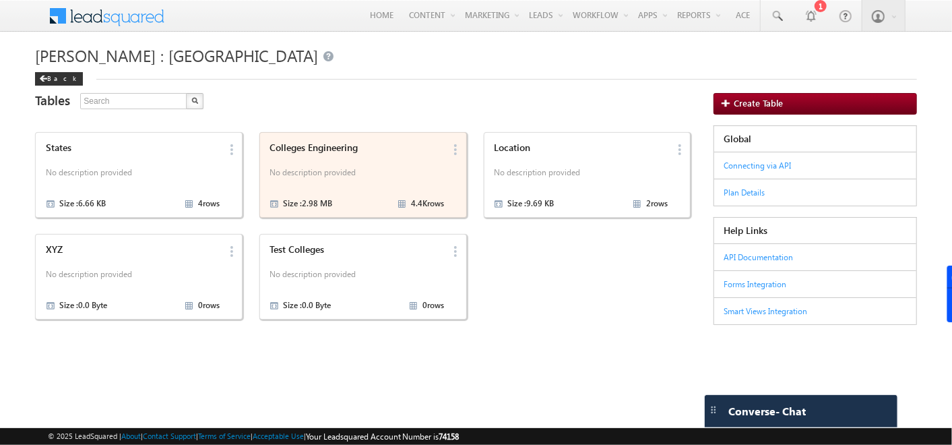
click at [376, 153] on div "Colleges Engineering No description provided Size : 2.98 MB 4.4K rows" at bounding box center [355, 173] width 179 height 73
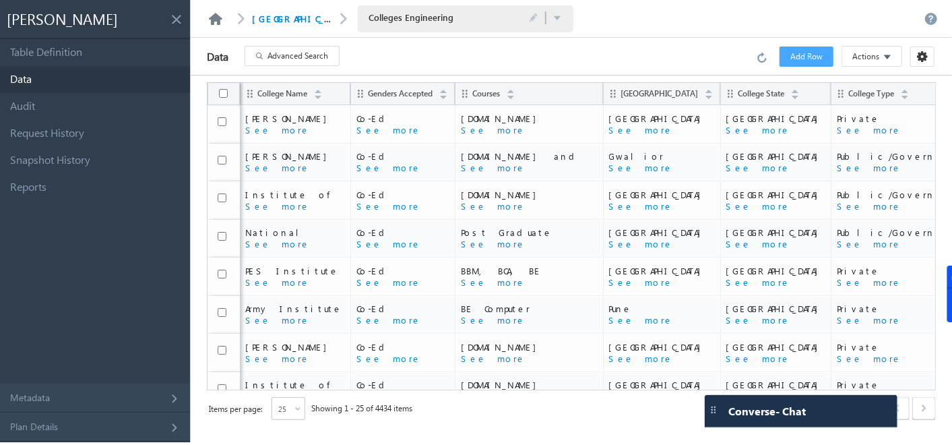
click at [217, 17] on link at bounding box center [216, 19] width 16 height 12
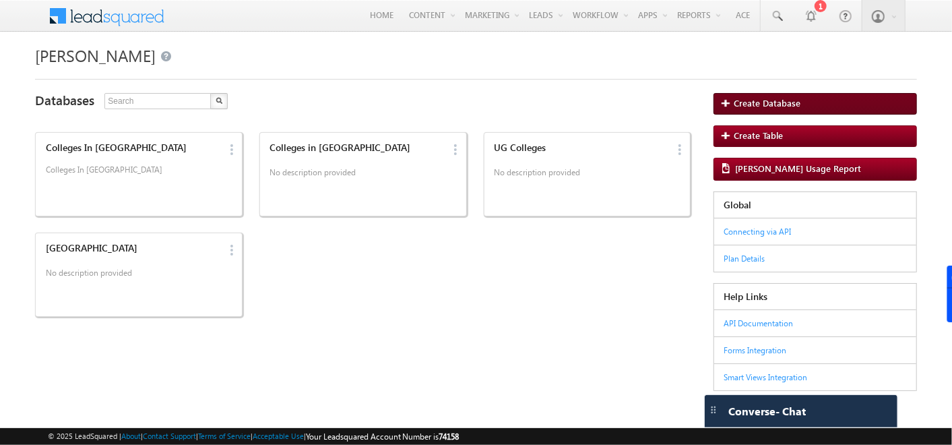
click at [735, 99] on span "Create Database" at bounding box center [768, 103] width 67 height 10
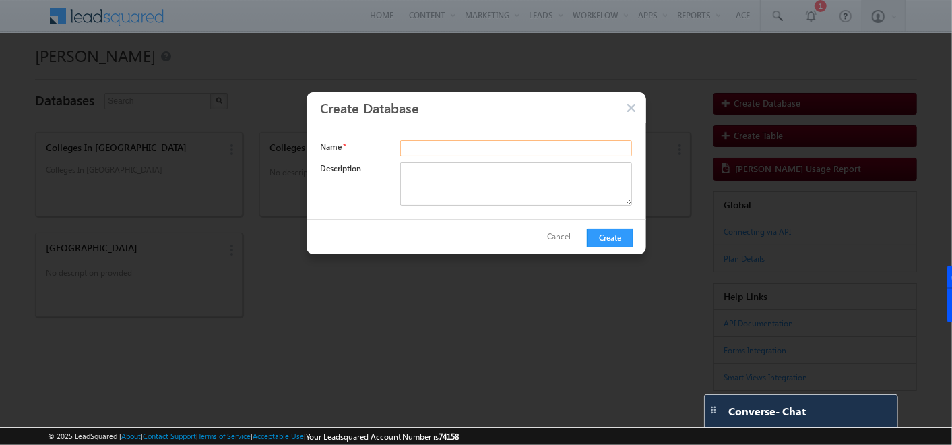
click at [468, 150] on input "text" at bounding box center [516, 148] width 233 height 16
type input "Test DB"
click at [612, 232] on button "Create" at bounding box center [610, 237] width 47 height 19
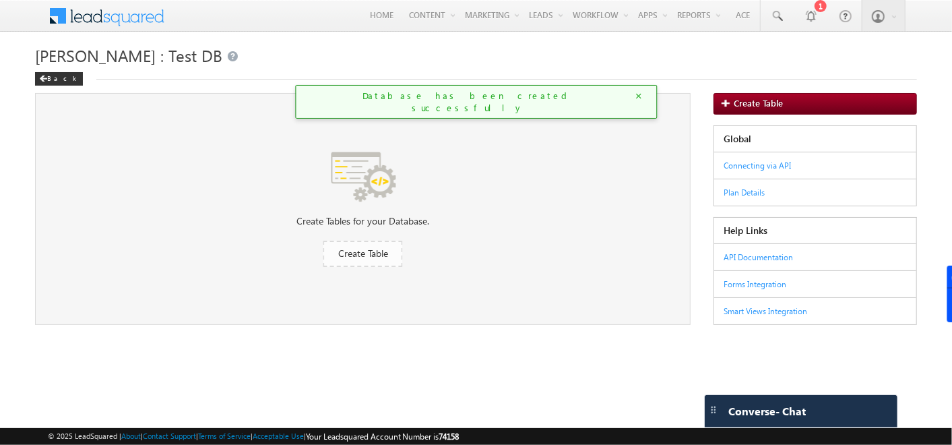
click at [352, 247] on span "Create Table" at bounding box center [363, 252] width 50 height 13
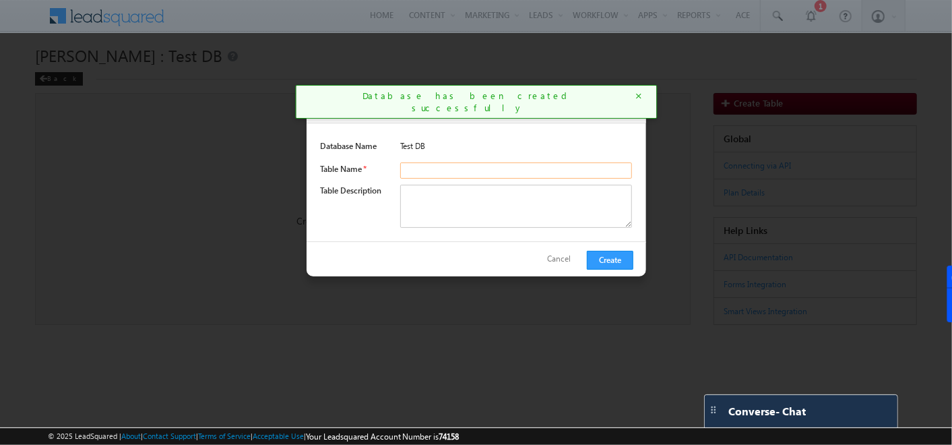
click at [436, 172] on input "text" at bounding box center [516, 170] width 233 height 16
type input "Schools"
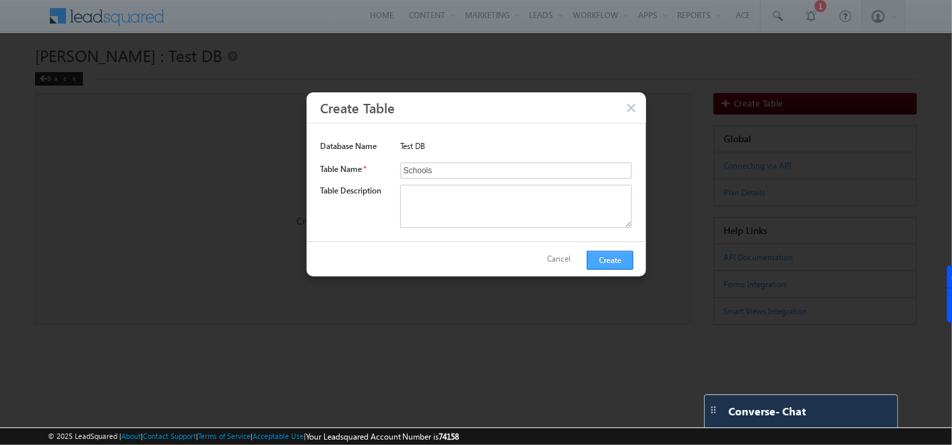
click at [615, 262] on button "Create" at bounding box center [610, 259] width 47 height 19
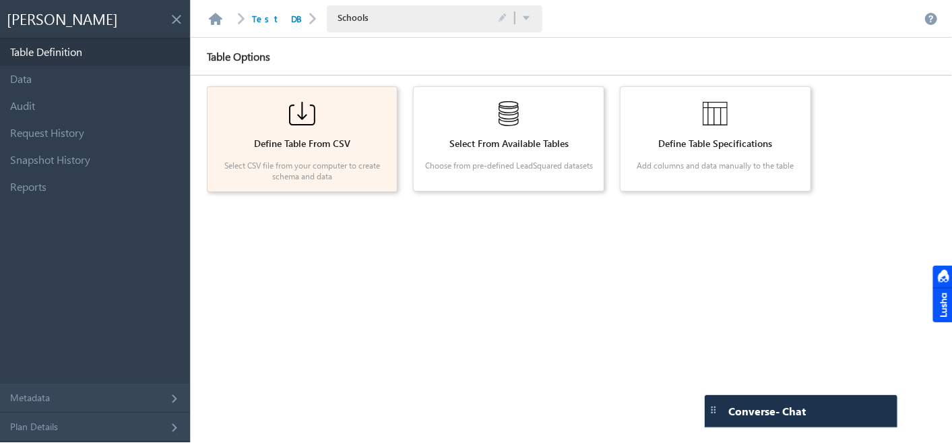
click at [329, 177] on p "Select CSV file from your computer to create schema and data" at bounding box center [302, 170] width 171 height 21
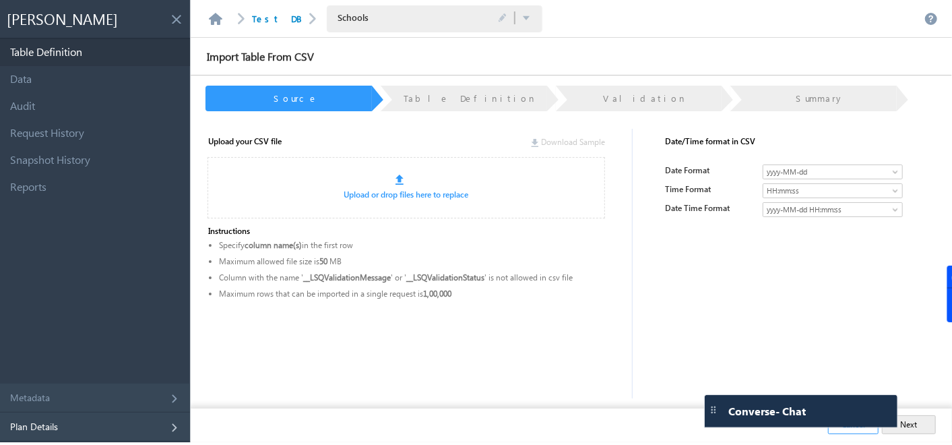
click at [111, 421] on div "Plan Details" at bounding box center [95, 426] width 190 height 29
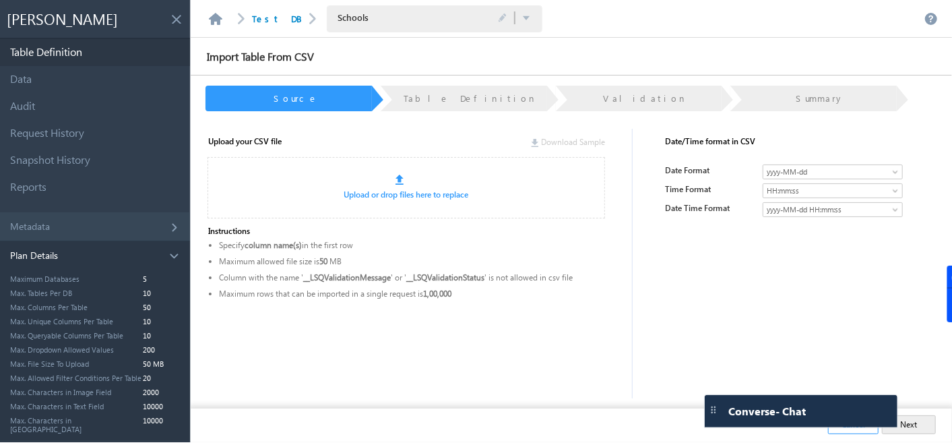
click at [267, 389] on div "Upload your CSV file Download Sample Upload or drop files here to replace Instr…" at bounding box center [561, 276] width 737 height 309
click at [166, 246] on div "Plan Details" at bounding box center [95, 255] width 190 height 29
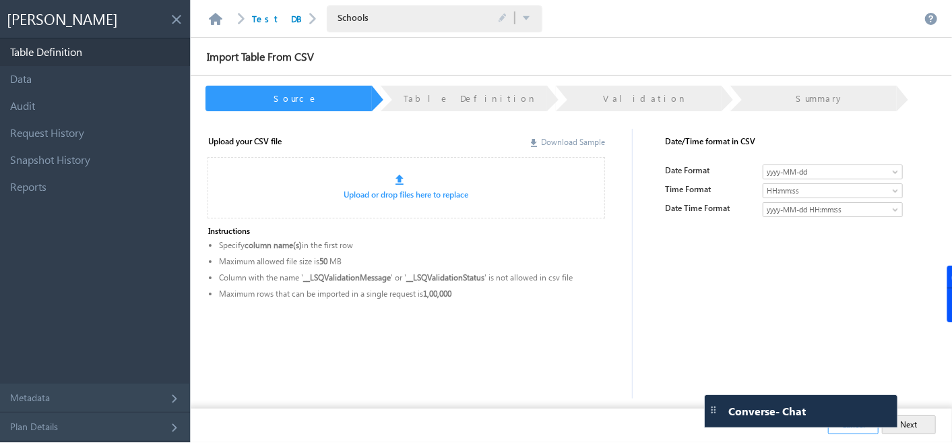
click at [534, 140] on link "Download Sample" at bounding box center [568, 142] width 74 height 10
click at [396, 181] on div at bounding box center [492, 181] width 192 height 13
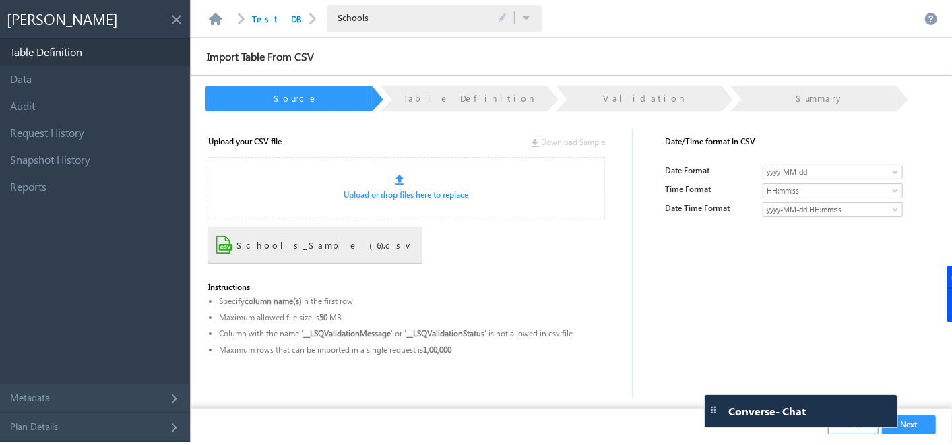
click at [918, 424] on button "Next" at bounding box center [909, 424] width 54 height 19
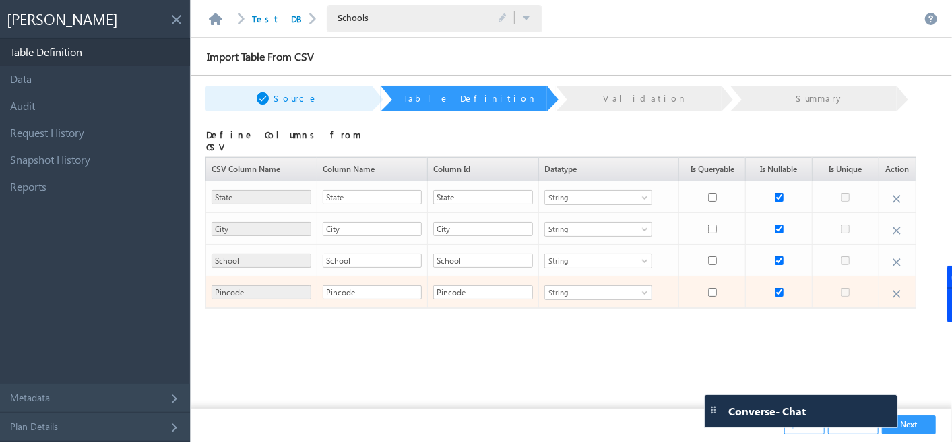
click at [593, 287] on span "String" at bounding box center [590, 292] width 90 height 12
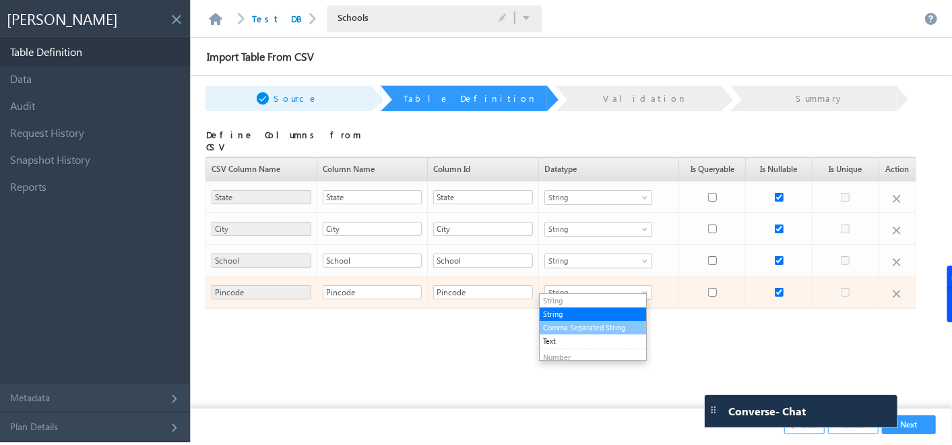
scroll to position [32, 0]
click at [571, 332] on li "Integer" at bounding box center [593, 338] width 106 height 13
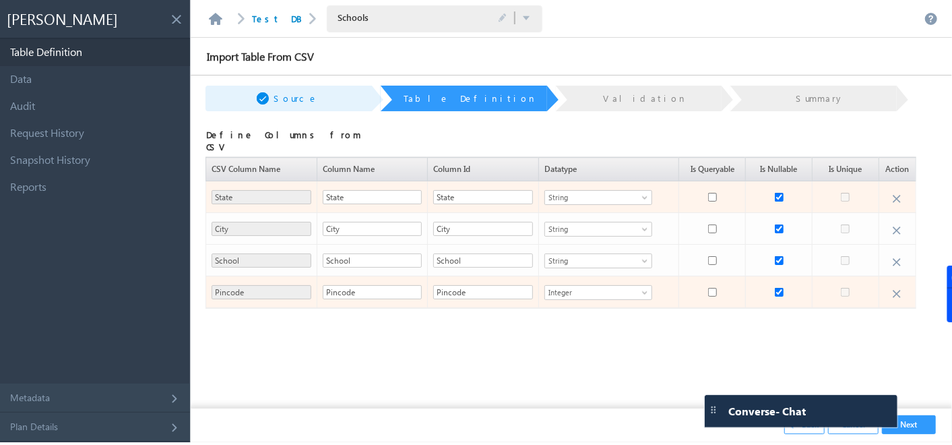
click at [563, 191] on span "String" at bounding box center [590, 197] width 90 height 12
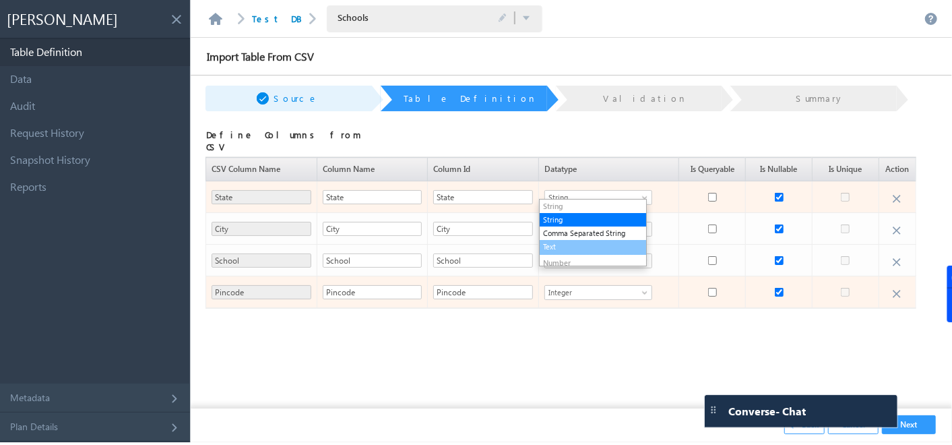
click at [569, 245] on li "Text" at bounding box center [593, 247] width 106 height 15
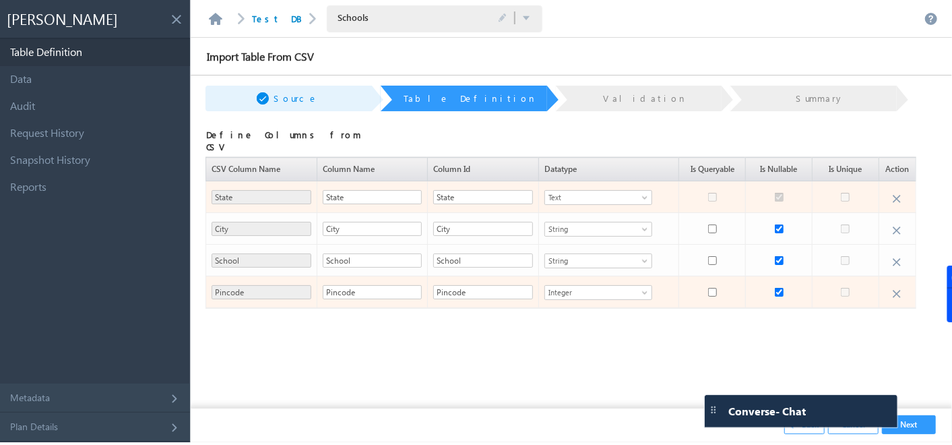
click at [621, 196] on span "Text" at bounding box center [590, 197] width 90 height 12
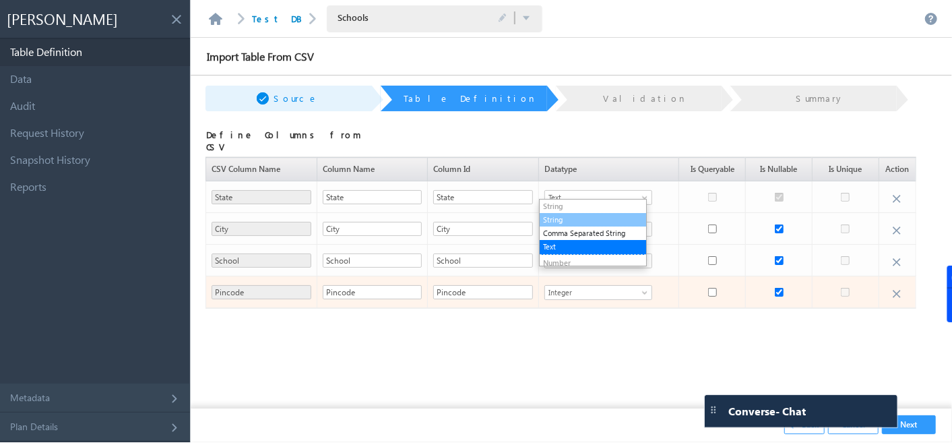
click at [580, 222] on li "String" at bounding box center [593, 219] width 106 height 13
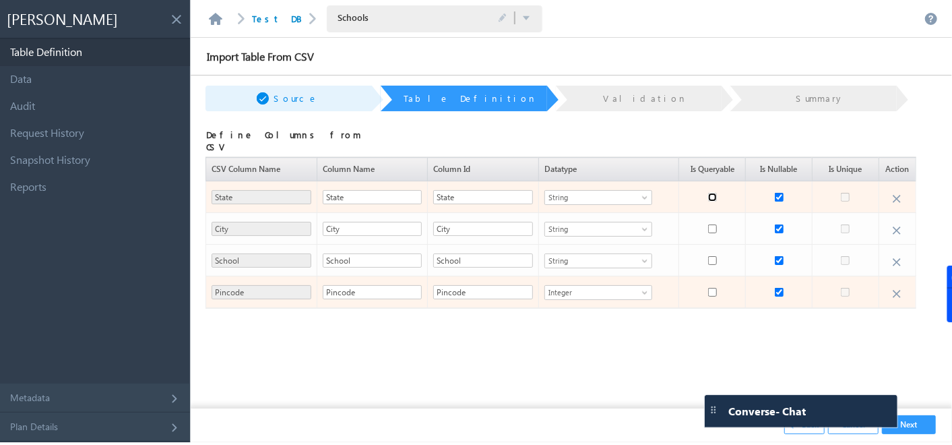
click at [708, 193] on input "checkbox" at bounding box center [712, 197] width 9 height 9
checkbox input "true"
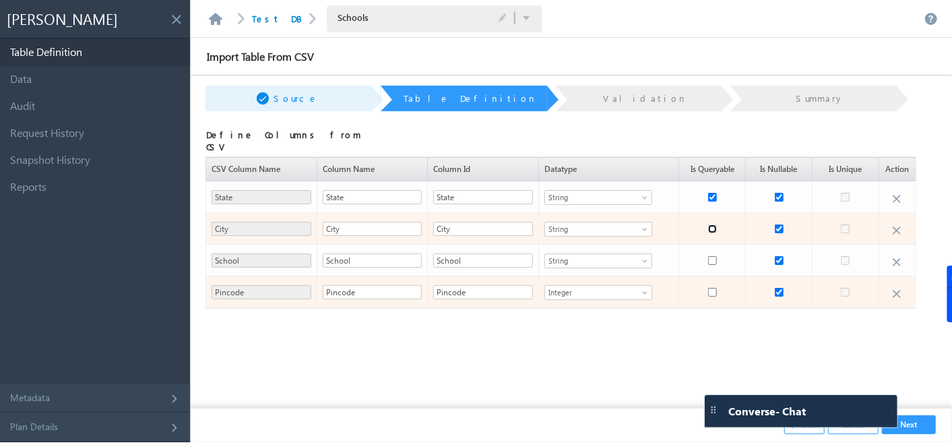
click at [708, 224] on input "checkbox" at bounding box center [712, 228] width 9 height 9
checkbox input "true"
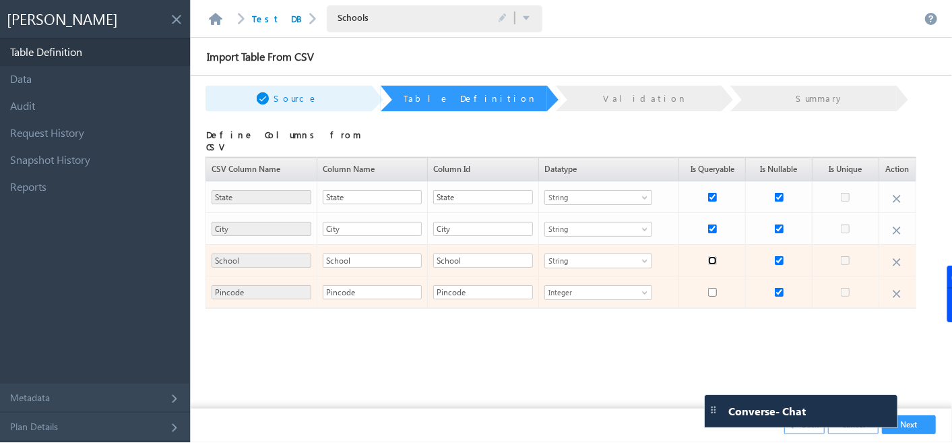
click at [708, 256] on input "checkbox" at bounding box center [712, 260] width 9 height 9
checkbox input "true"
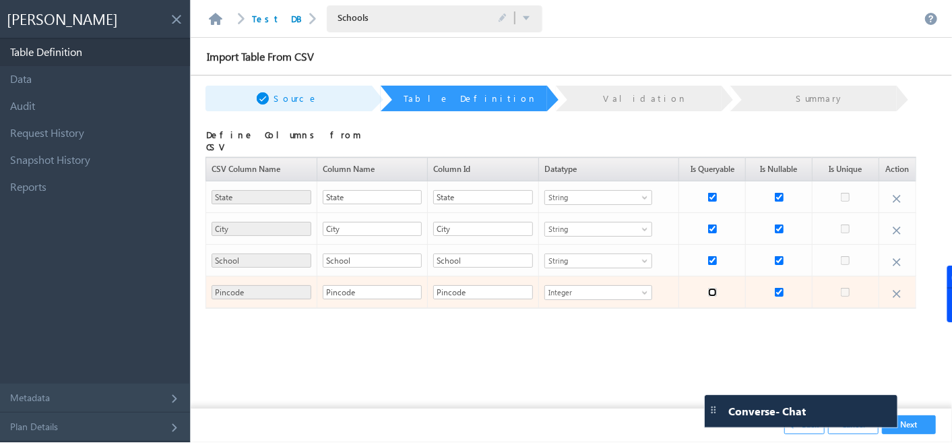
click at [708, 288] on input "checkbox" at bounding box center [712, 292] width 9 height 9
checkbox input "true"
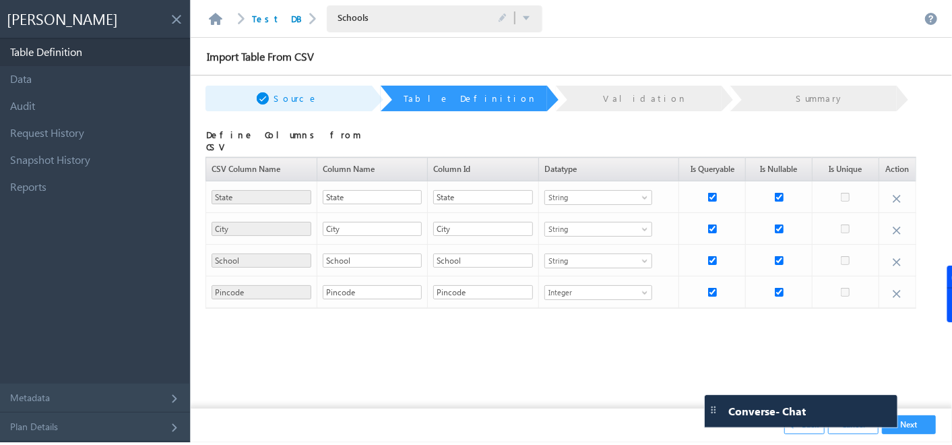
click at [919, 428] on button "Next" at bounding box center [909, 424] width 54 height 19
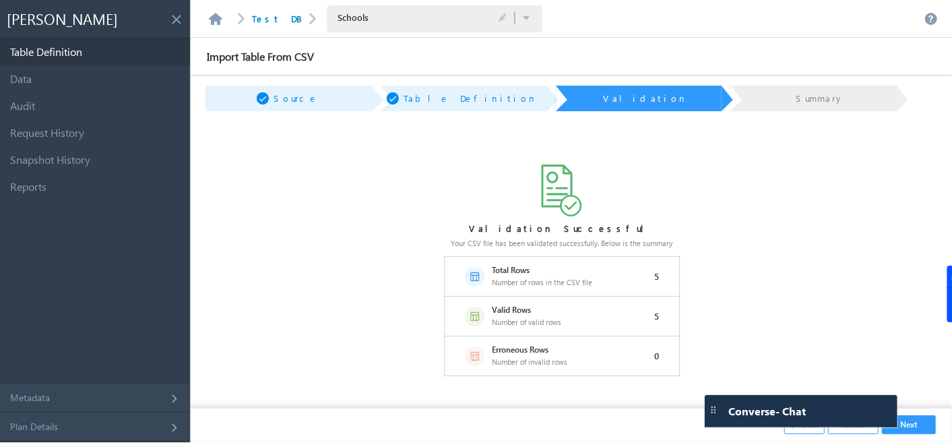
click at [917, 428] on button "Next" at bounding box center [909, 424] width 54 height 19
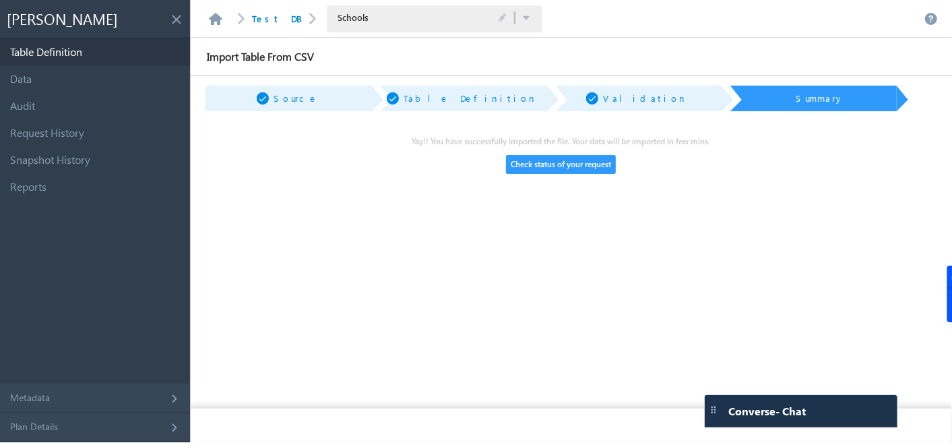
click at [592, 164] on button "Check status of your request" at bounding box center [561, 164] width 110 height 19
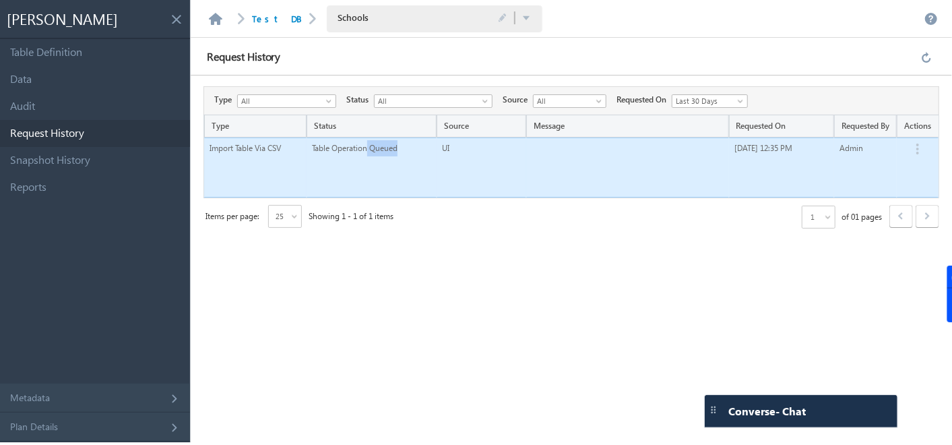
drag, startPoint x: 367, startPoint y: 146, endPoint x: 404, endPoint y: 141, distance: 37.4
click at [404, 141] on td "Table Operation Queued" at bounding box center [372, 167] width 130 height 60
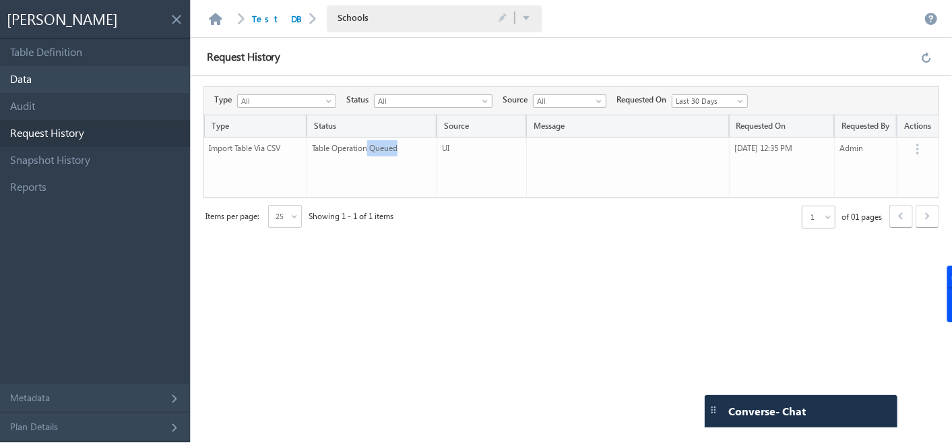
click at [24, 84] on link "Data" at bounding box center [95, 79] width 190 height 27
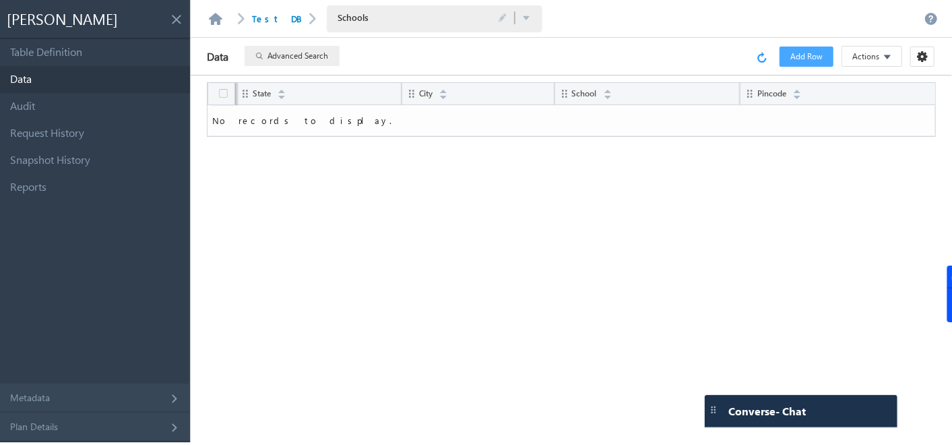
click at [760, 54] on link at bounding box center [764, 57] width 15 height 12
click at [762, 51] on link at bounding box center [764, 57] width 15 height 12
click at [770, 59] on link at bounding box center [764, 57] width 15 height 12
click at [155, 82] on link "Data" at bounding box center [95, 79] width 190 height 27
click at [764, 61] on link at bounding box center [764, 57] width 15 height 12
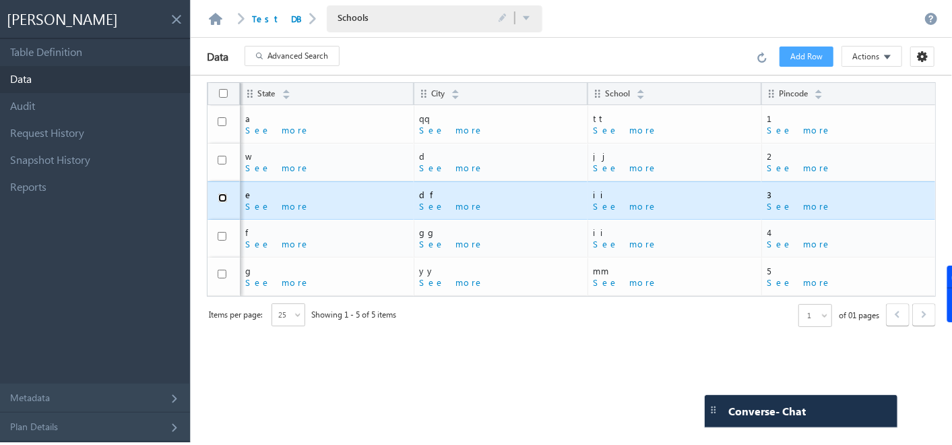
click at [220, 197] on input "checkbox" at bounding box center [222, 197] width 9 height 9
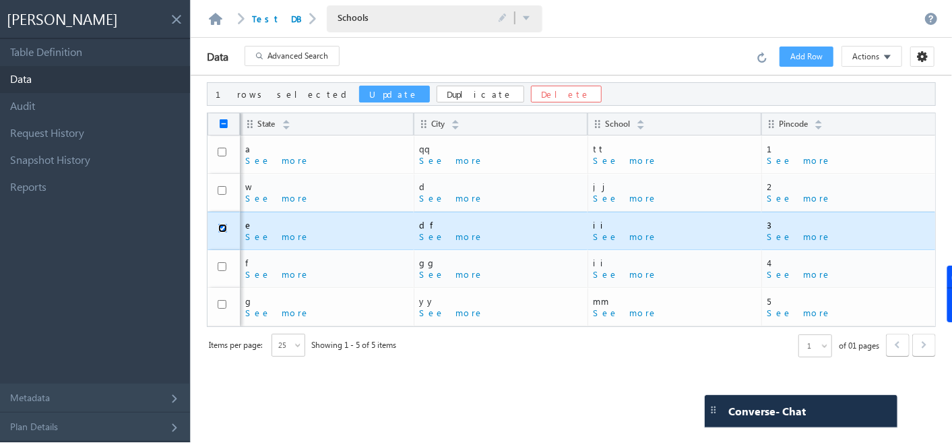
click at [222, 228] on input "checkbox" at bounding box center [222, 228] width 9 height 9
checkbox input "false"
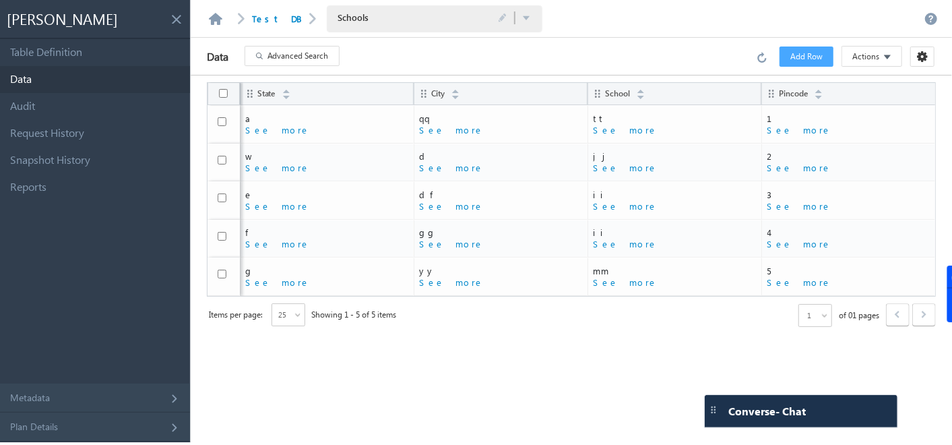
click at [891, 54] on span at bounding box center [887, 56] width 7 height 13
click at [691, 61] on div "Data Advanced Search Error processing your request. Add Row Actions Import via …" at bounding box center [572, 57] width 762 height 38
click at [221, 18] on link at bounding box center [216, 19] width 16 height 12
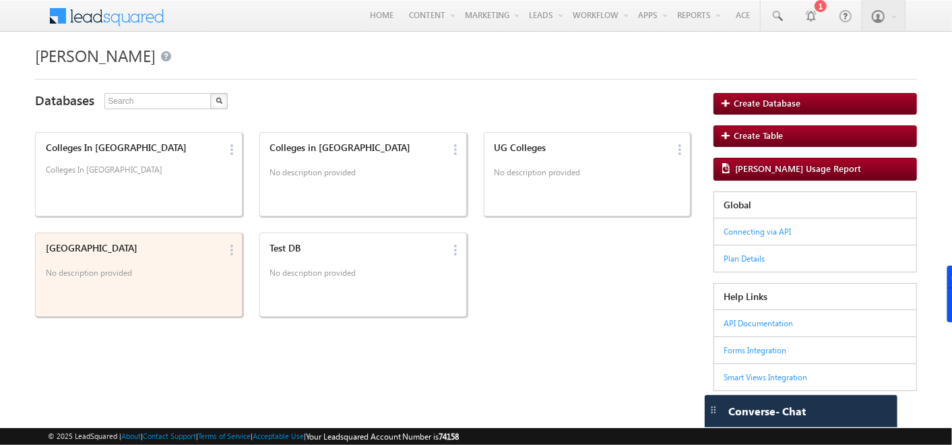
click at [215, 276] on p "No description provided" at bounding box center [133, 274] width 174 height 20
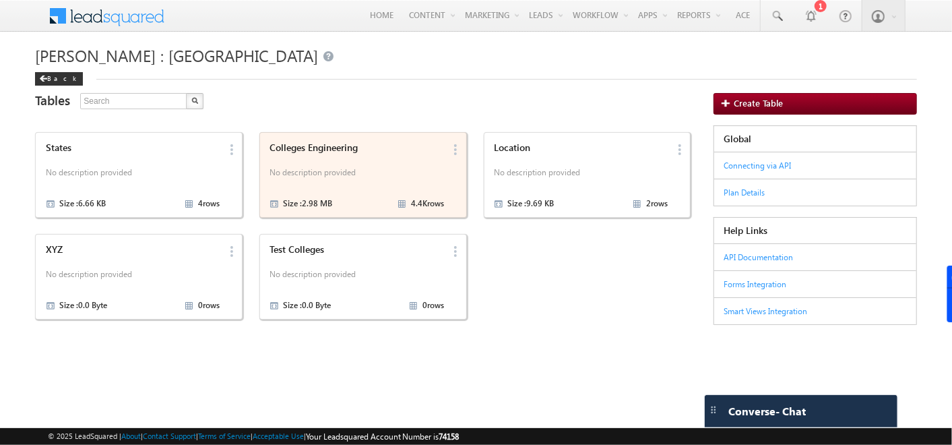
click at [304, 186] on div "Colleges Engineering No description provided Size : 2.98 MB 4.4K rows" at bounding box center [355, 173] width 179 height 73
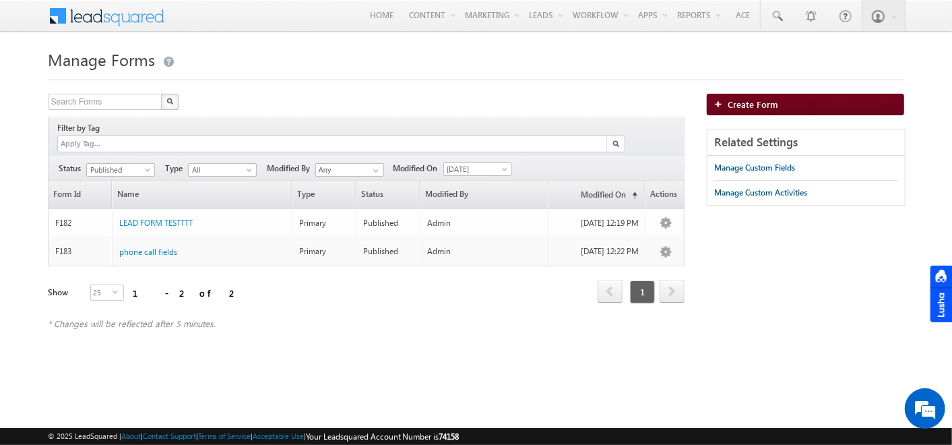
click at [759, 104] on span "Create Form" at bounding box center [753, 103] width 51 height 11
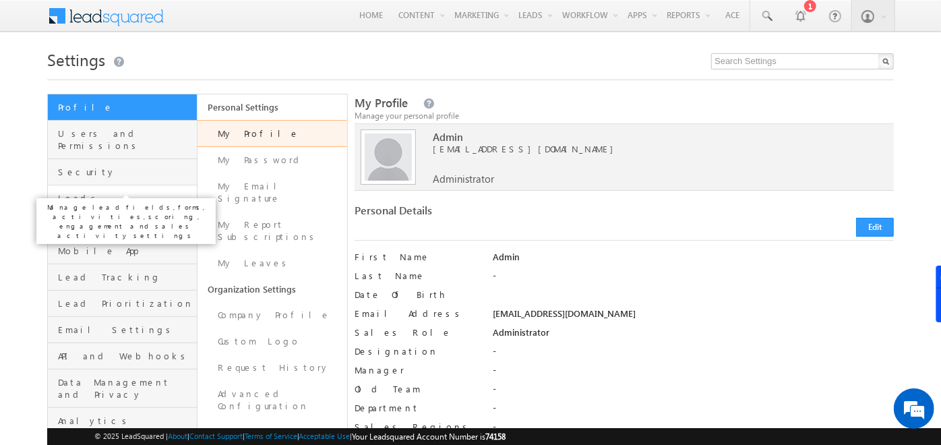
click at [100, 192] on span "Leads" at bounding box center [125, 198] width 135 height 12
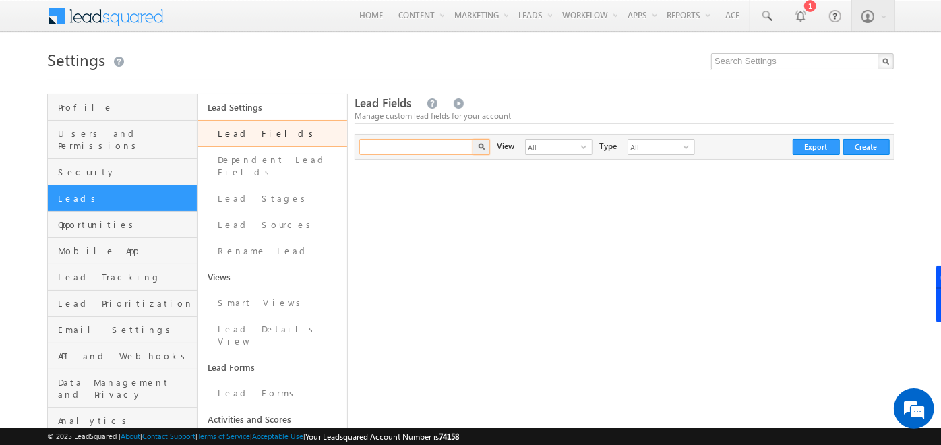
click at [406, 148] on input "text" at bounding box center [416, 147] width 115 height 16
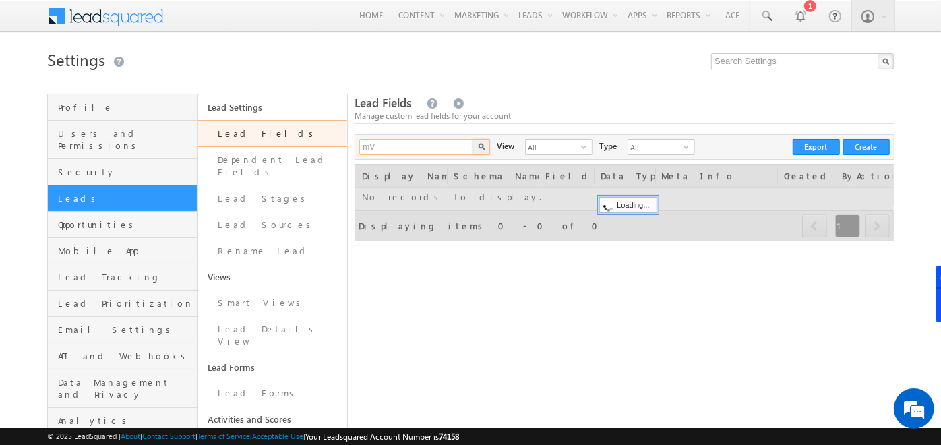
type input "m"
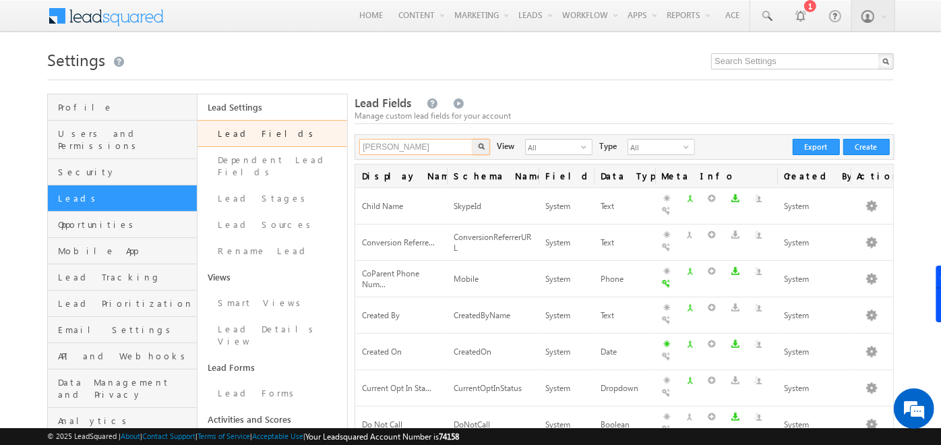
type input "[PERSON_NAME]"
click at [472, 139] on button "button" at bounding box center [481, 147] width 18 height 16
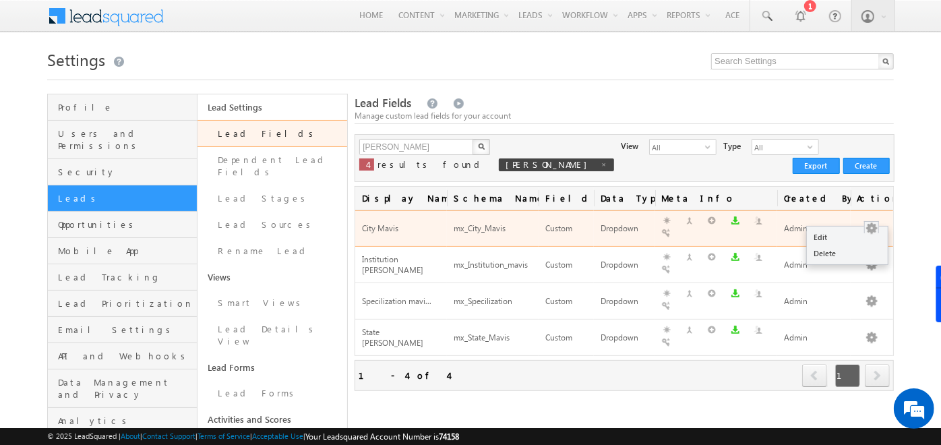
click at [866, 228] on button "button" at bounding box center [871, 228] width 13 height 13
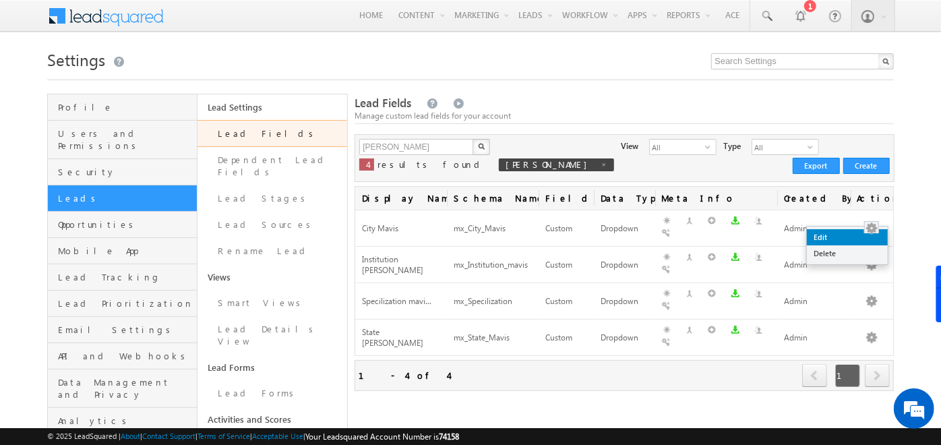
click at [851, 237] on link "Edit" at bounding box center [847, 237] width 81 height 16
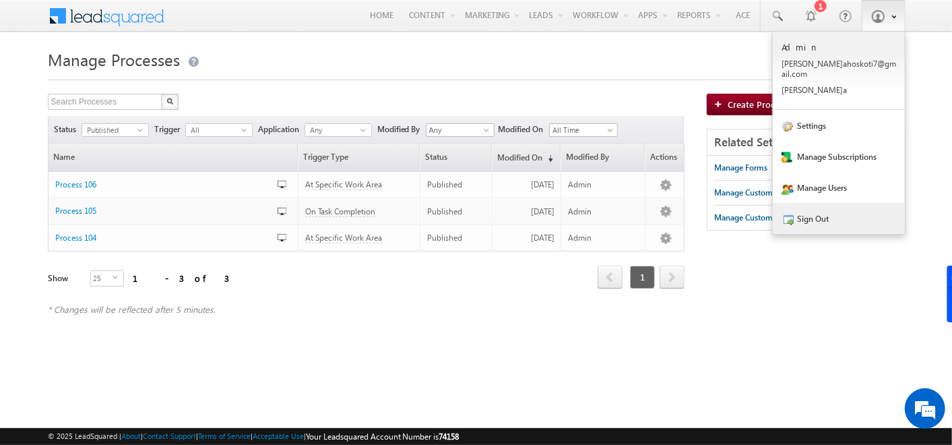
click at [825, 203] on link "Sign Out" at bounding box center [839, 218] width 132 height 31
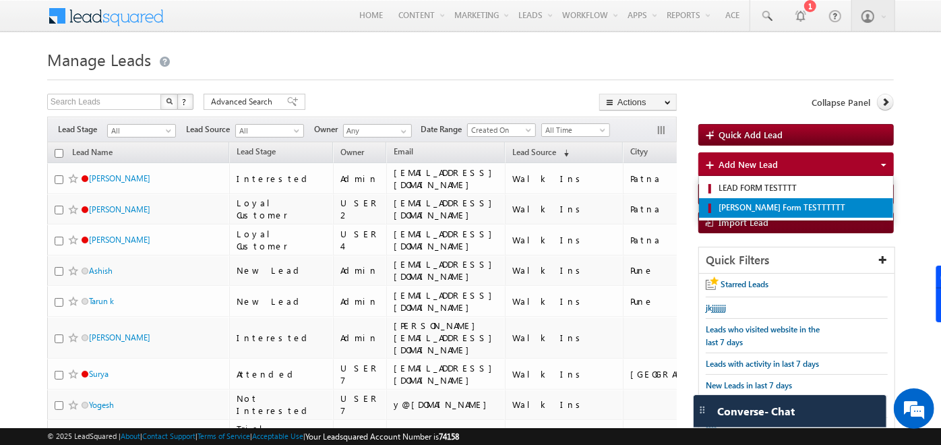
click at [760, 206] on span "[PERSON_NAME] Form TESTTTTTT" at bounding box center [801, 208] width 172 height 12
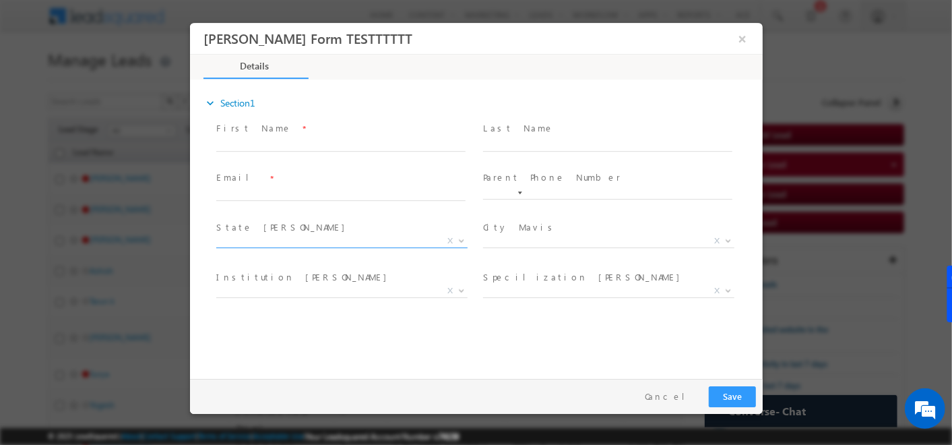
click at [313, 246] on span "X" at bounding box center [341, 241] width 251 height 13
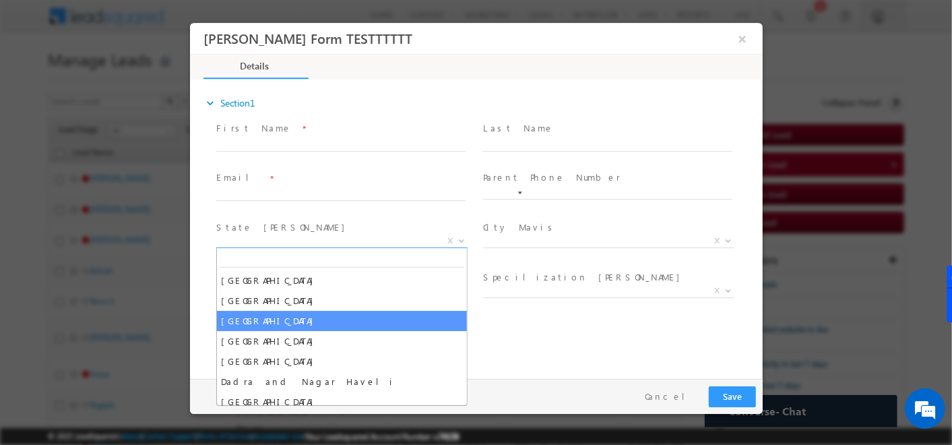
select select "[GEOGRAPHIC_DATA]"
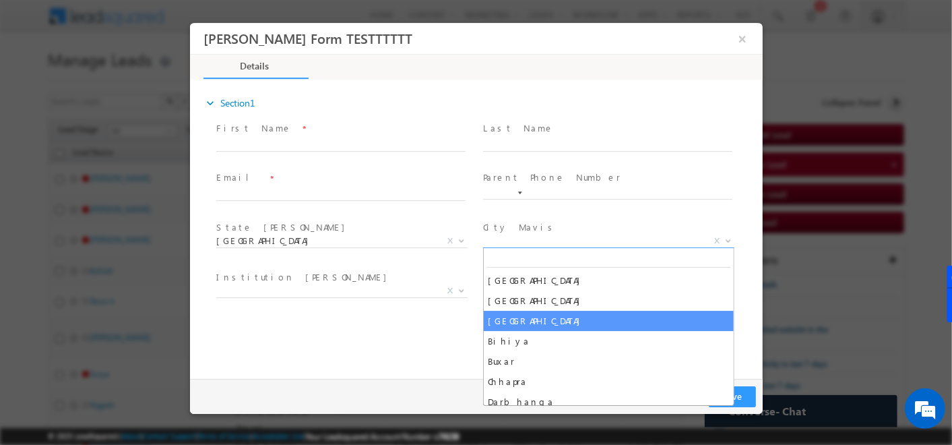
drag, startPoint x: 582, startPoint y: 243, endPoint x: 523, endPoint y: 323, distance: 99.2
select select "[GEOGRAPHIC_DATA]"
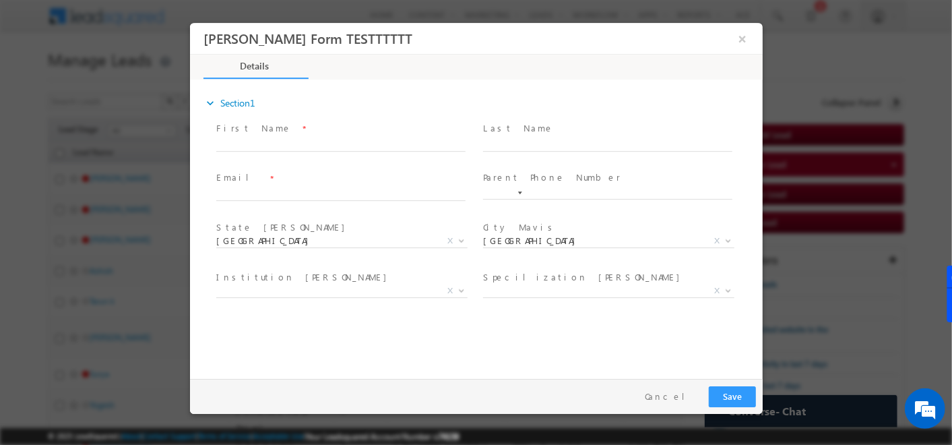
click at [523, 323] on div "expand_more Section1 First Name *" at bounding box center [479, 227] width 566 height 291
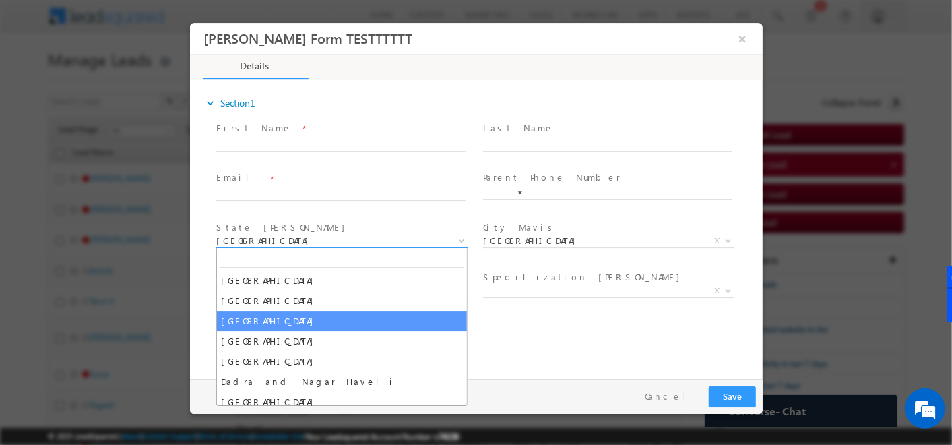
click at [256, 238] on span "[GEOGRAPHIC_DATA]" at bounding box center [325, 241] width 219 height 12
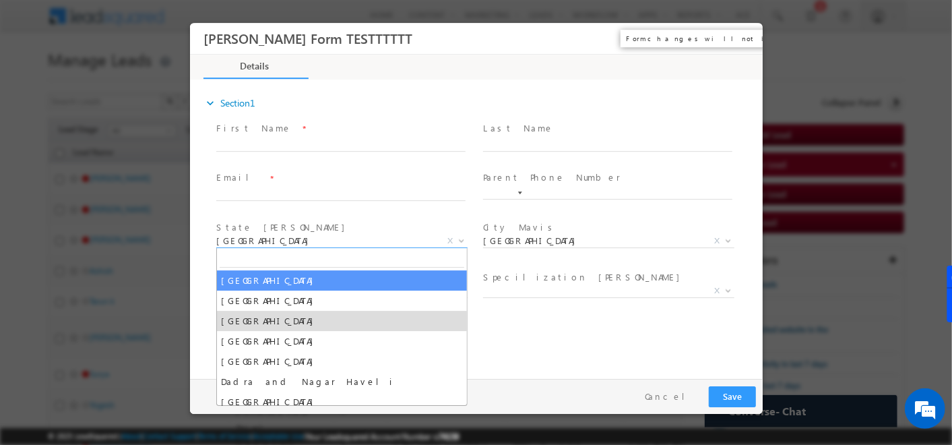
click at [743, 36] on button "×" at bounding box center [742, 38] width 23 height 25
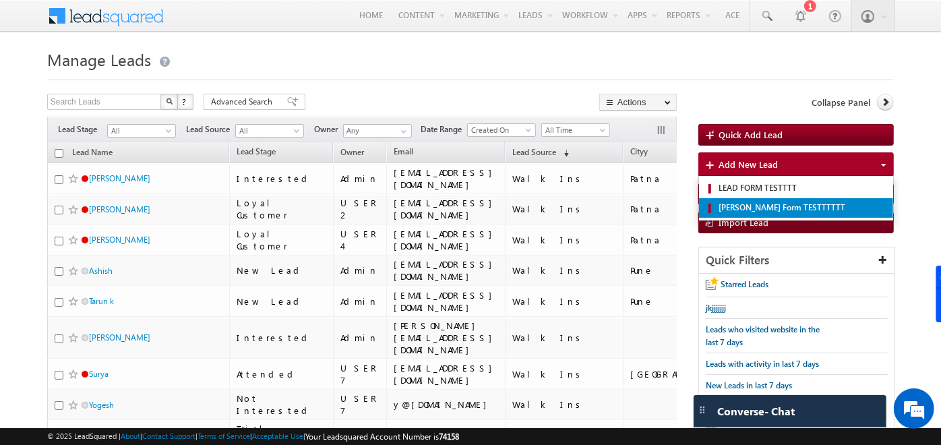
click at [816, 208] on span "[PERSON_NAME] Form TESTTTTTT" at bounding box center [801, 208] width 172 height 12
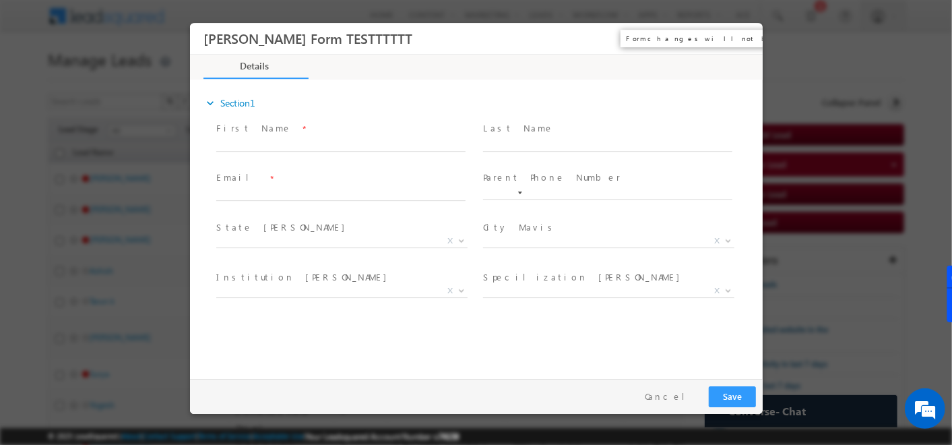
click at [739, 34] on button "×" at bounding box center [742, 38] width 23 height 25
